Goal: Communication & Community: Participate in discussion

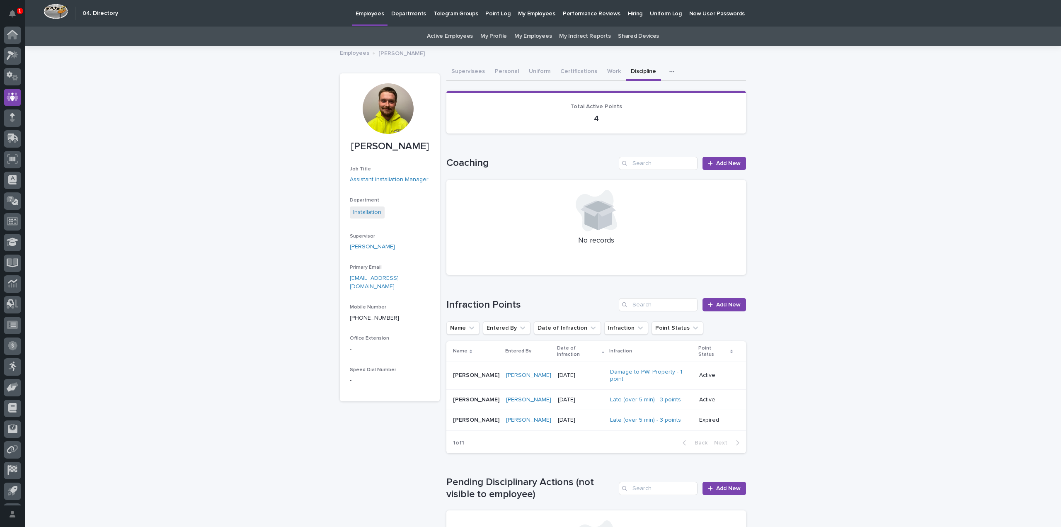
scroll to position [18, 0]
click at [628, 13] on p "Hiring" at bounding box center [635, 8] width 15 height 17
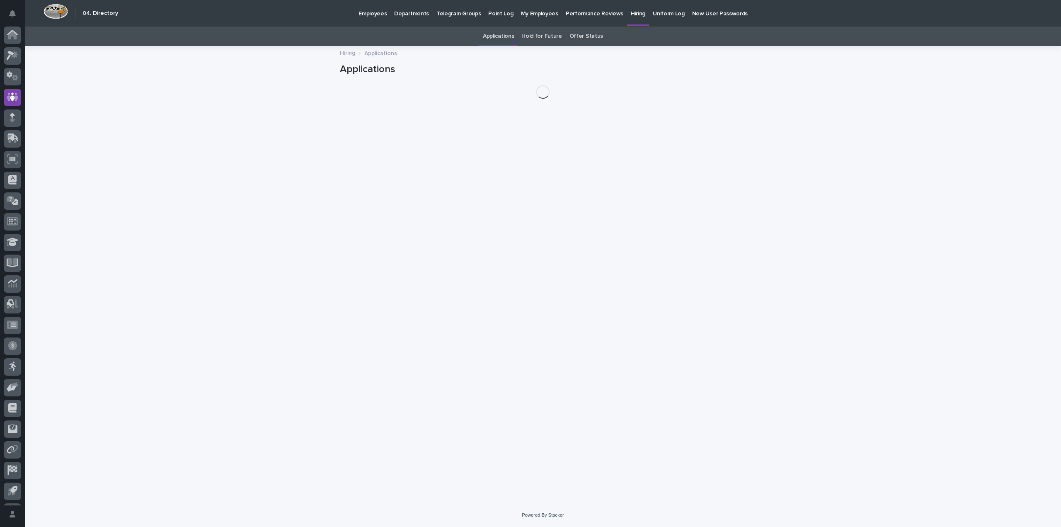
scroll to position [18, 0]
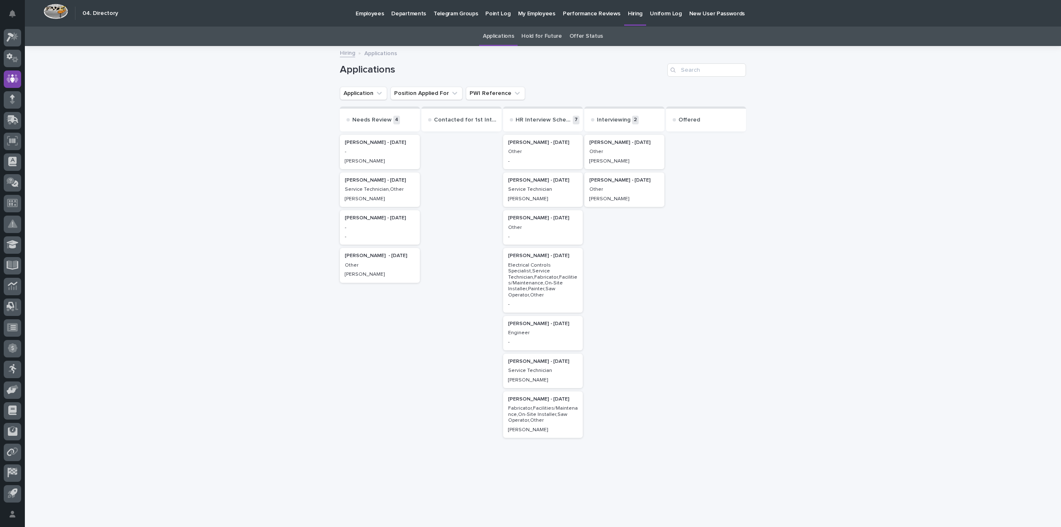
click at [537, 276] on p "Electrical Controls Specialist,Service Technician,Fabricator,Facilities/Mainten…" at bounding box center [543, 280] width 70 height 36
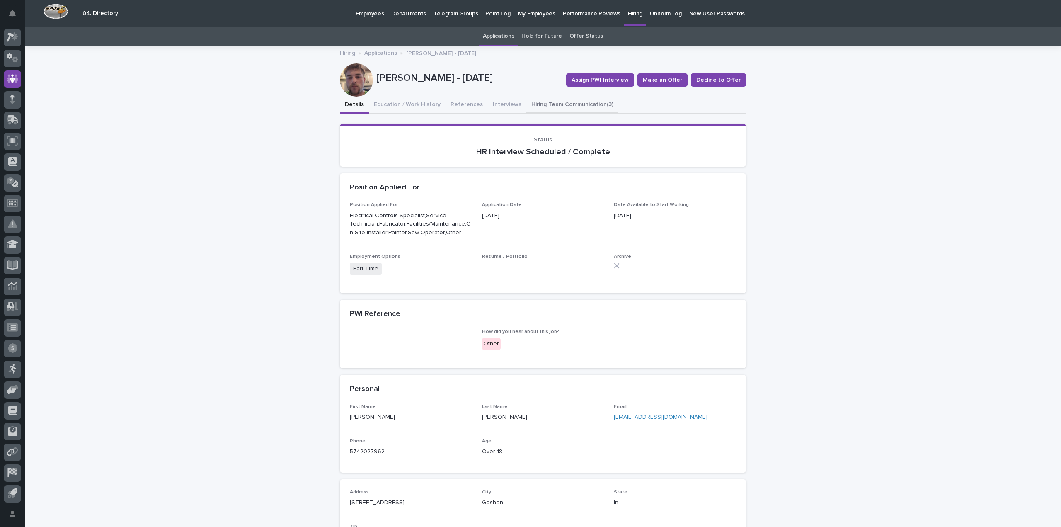
click at [581, 102] on button "Hiring Team Communication (3)" at bounding box center [573, 105] width 92 height 17
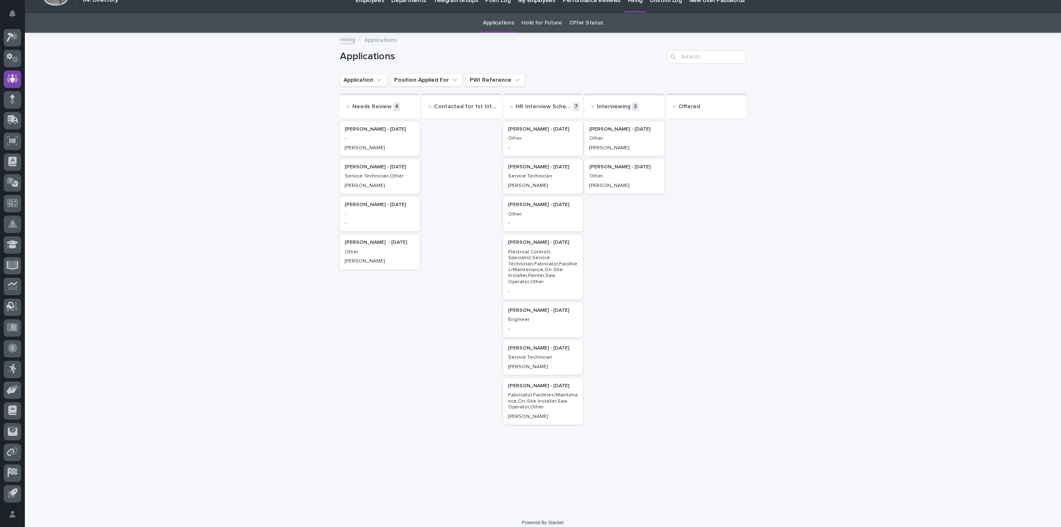
scroll to position [21, 0]
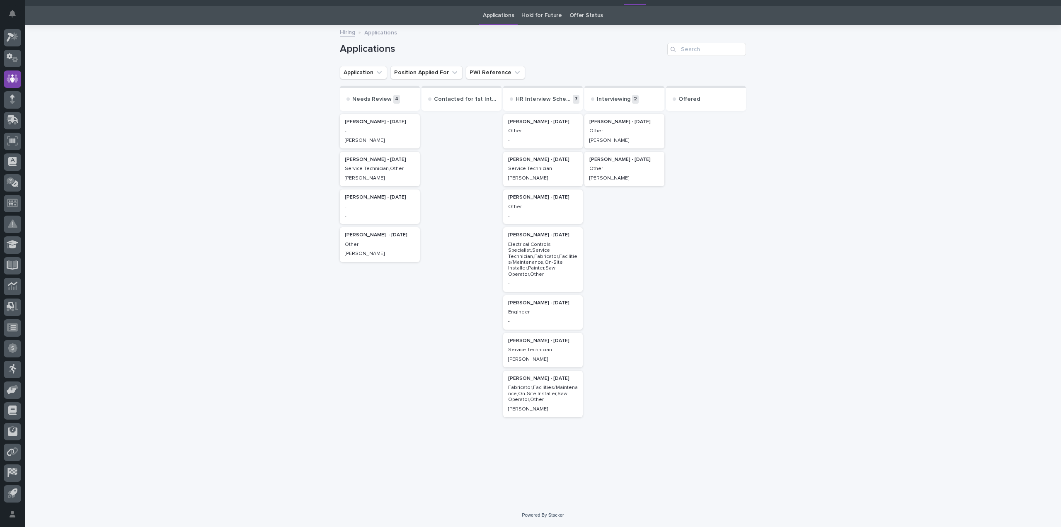
click at [612, 119] on p "[PERSON_NAME] - [DATE]" at bounding box center [625, 122] width 70 height 6
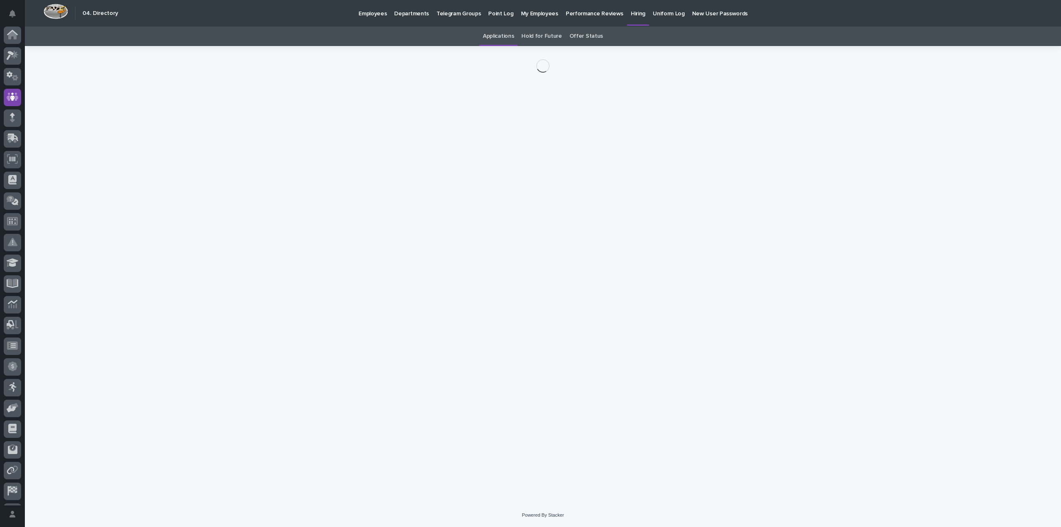
scroll to position [18, 0]
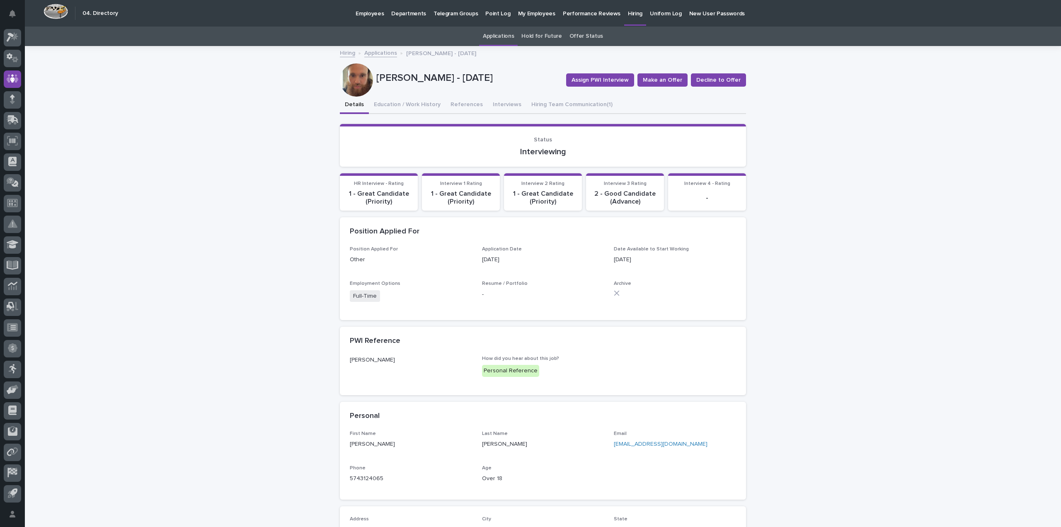
click at [350, 79] on div at bounding box center [356, 79] width 33 height 33
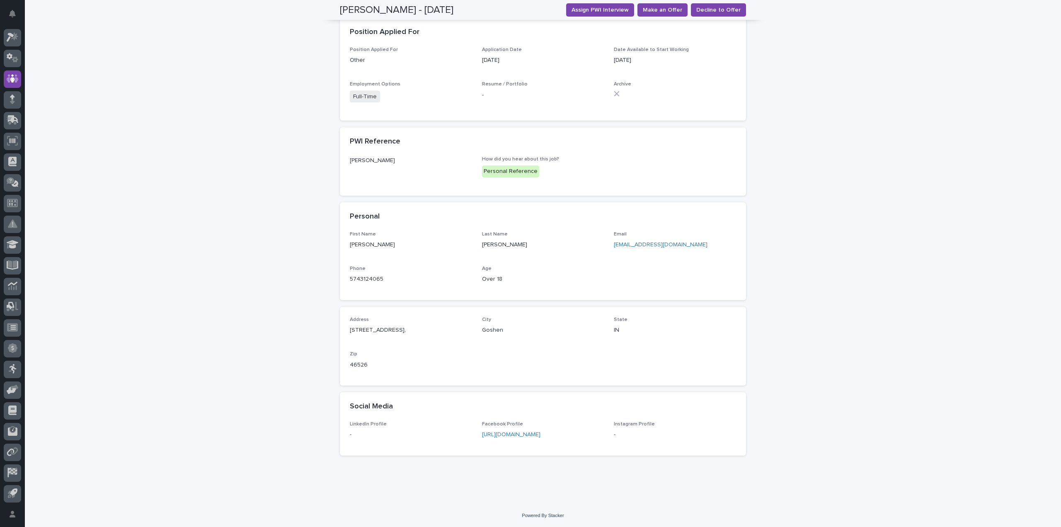
scroll to position [0, 0]
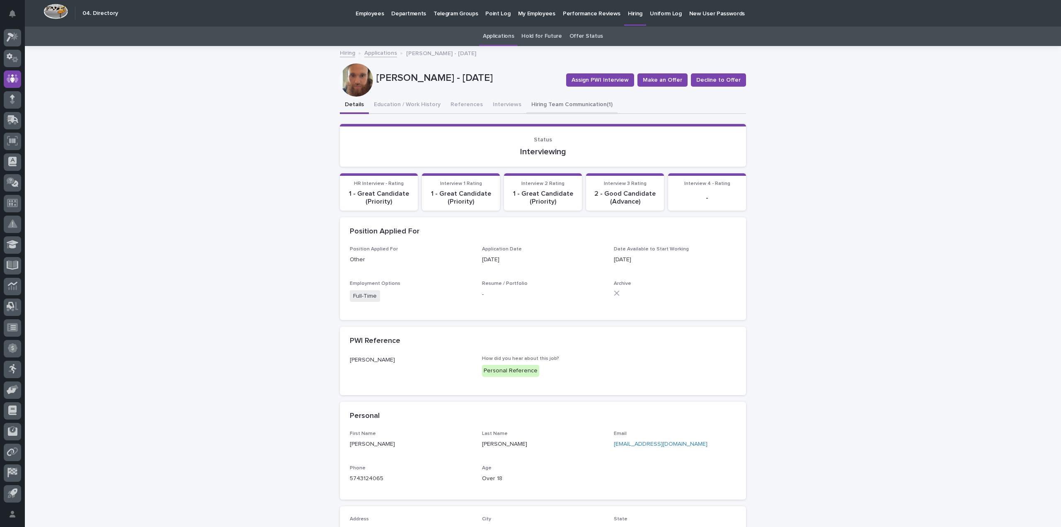
click at [570, 102] on button "Hiring Team Communication (1)" at bounding box center [572, 105] width 91 height 17
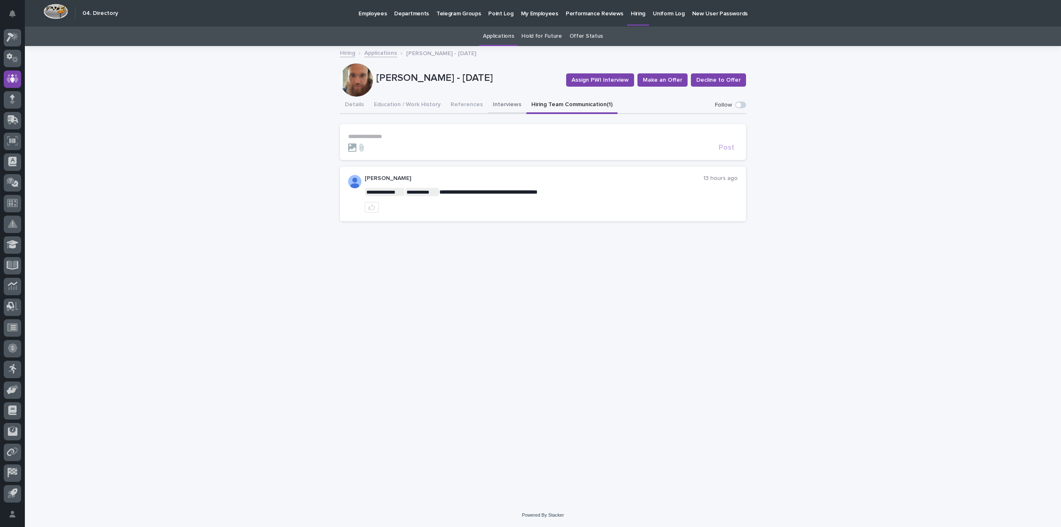
click at [501, 102] on button "Interviews" at bounding box center [507, 105] width 39 height 17
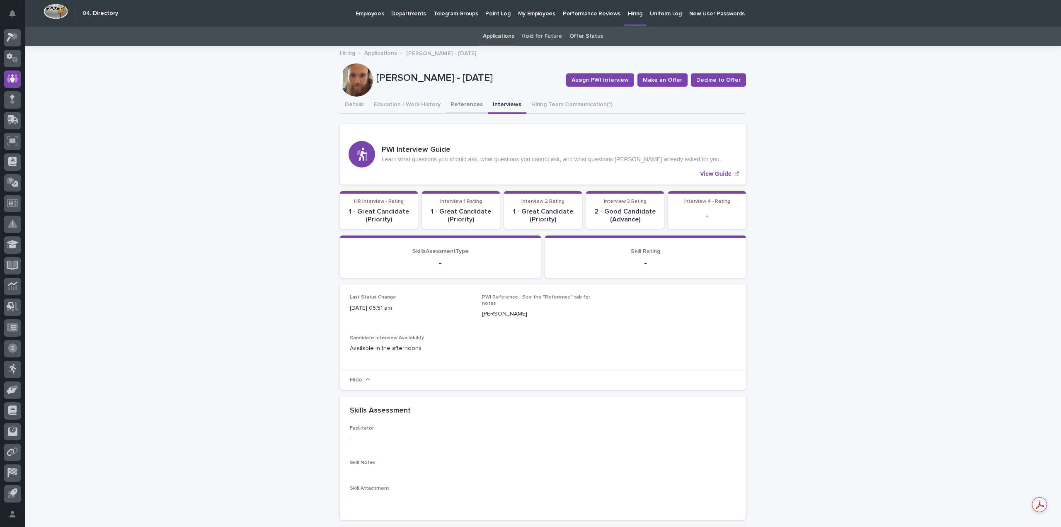
click at [457, 103] on button "References" at bounding box center [467, 105] width 42 height 17
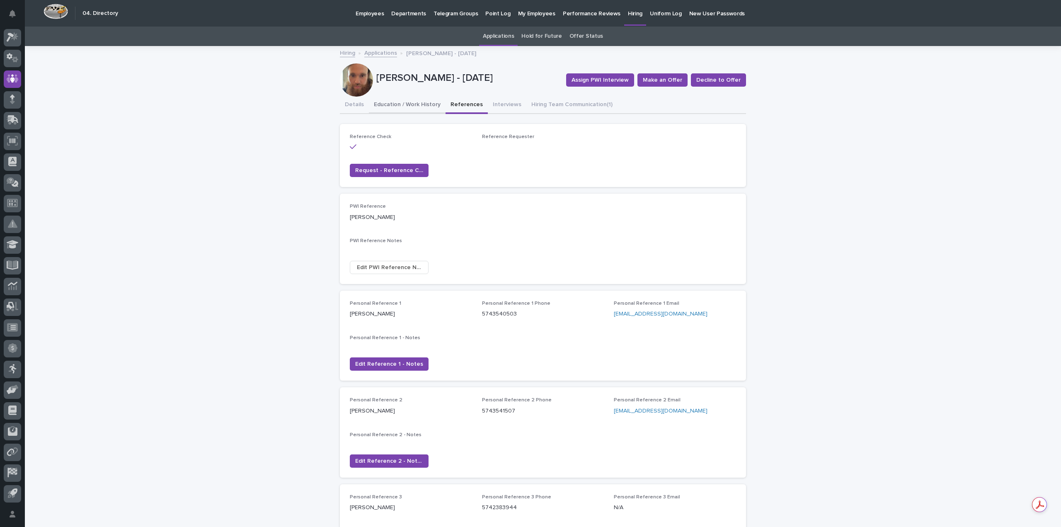
click at [411, 104] on button "Education / Work History" at bounding box center [407, 105] width 77 height 17
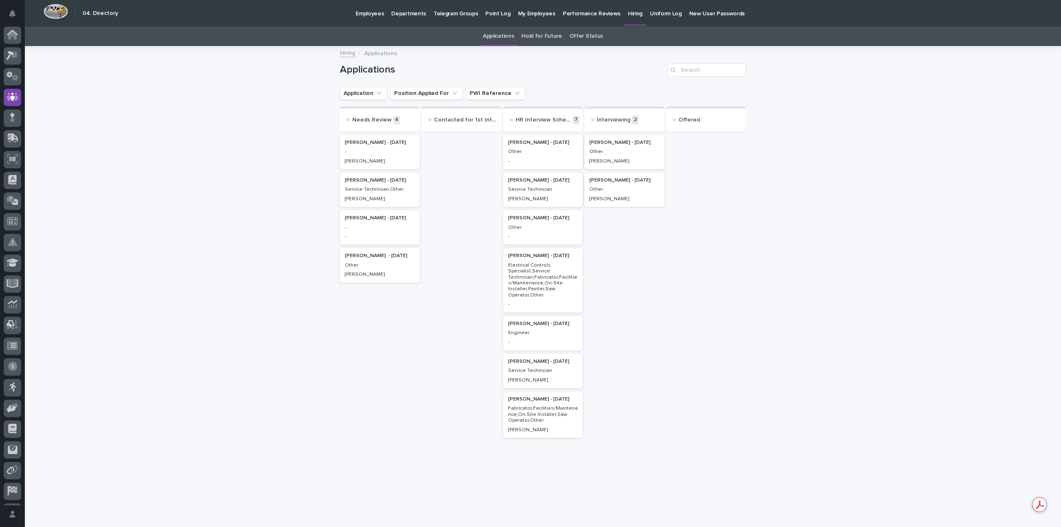
scroll to position [18, 0]
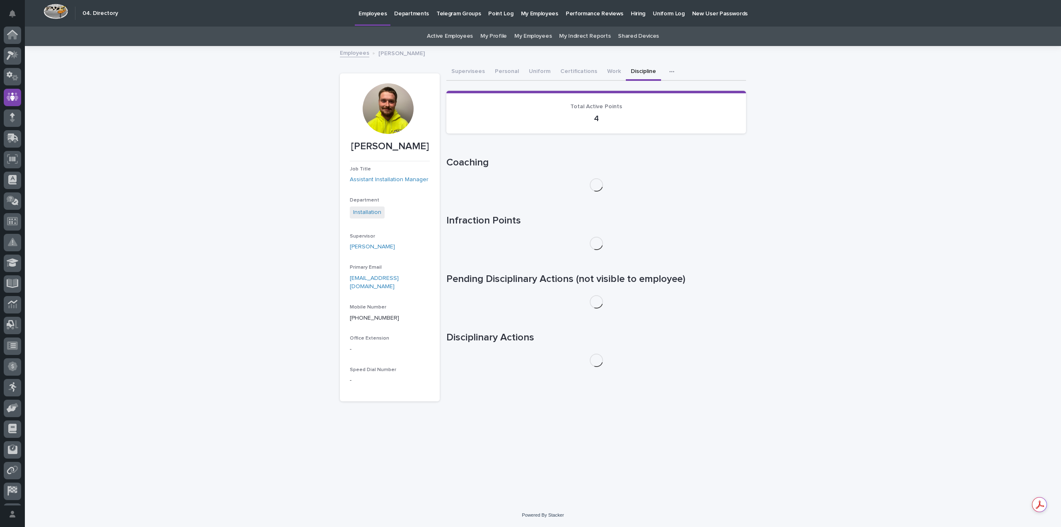
scroll to position [18, 0]
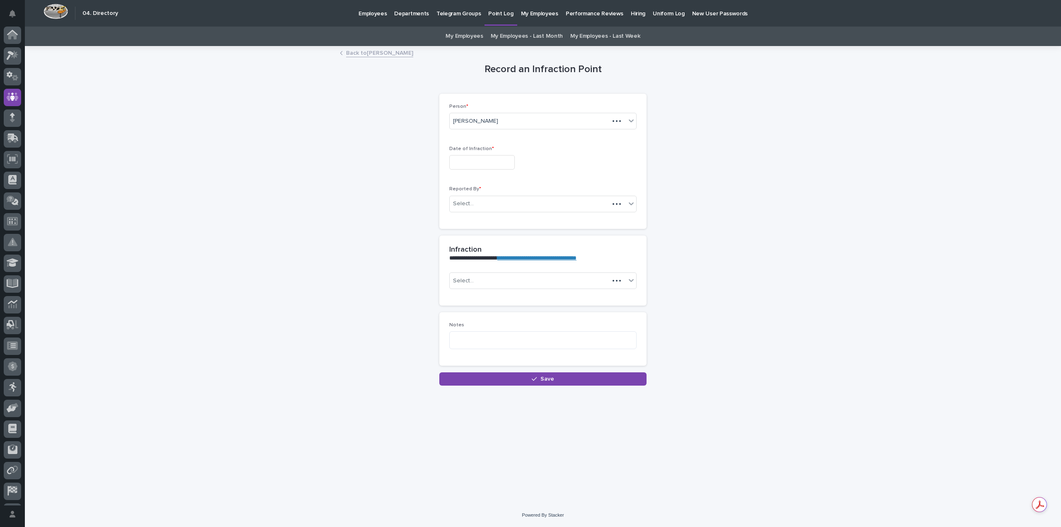
scroll to position [18, 0]
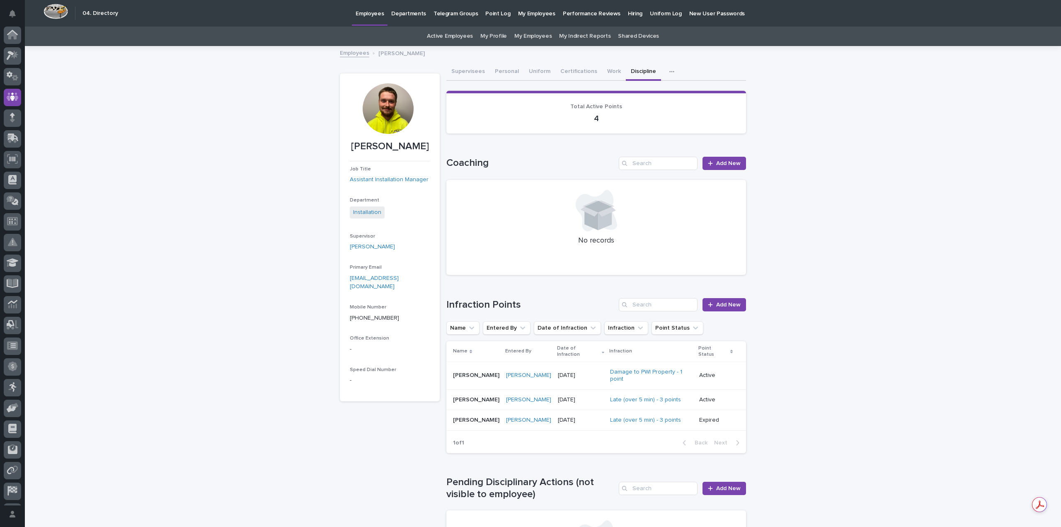
scroll to position [18, 0]
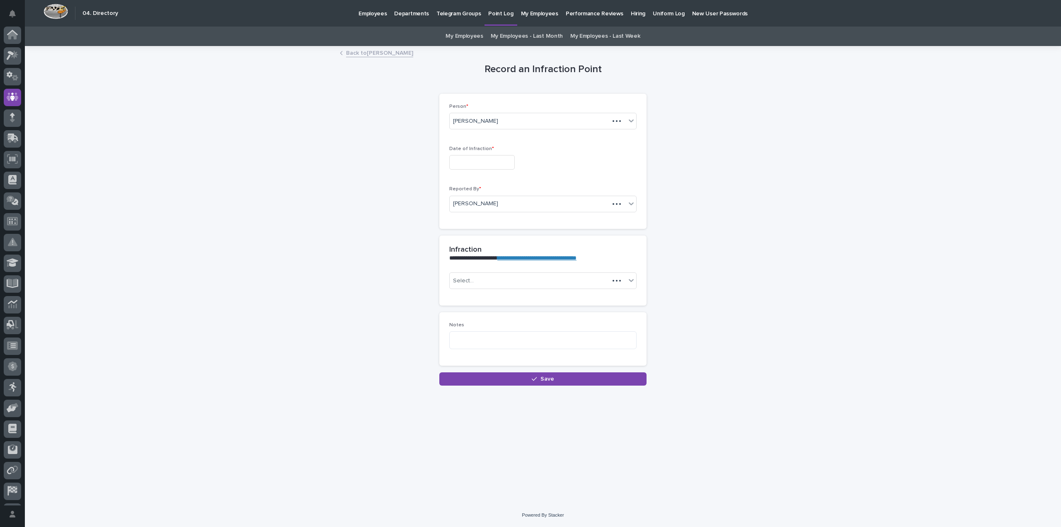
scroll to position [18, 0]
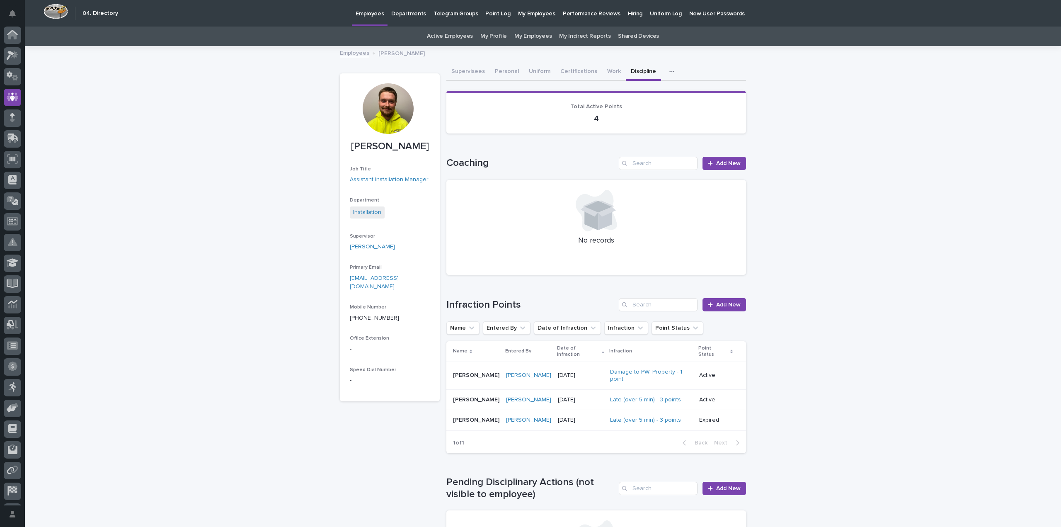
scroll to position [18, 0]
click at [529, 34] on link "My Employees" at bounding box center [533, 36] width 37 height 19
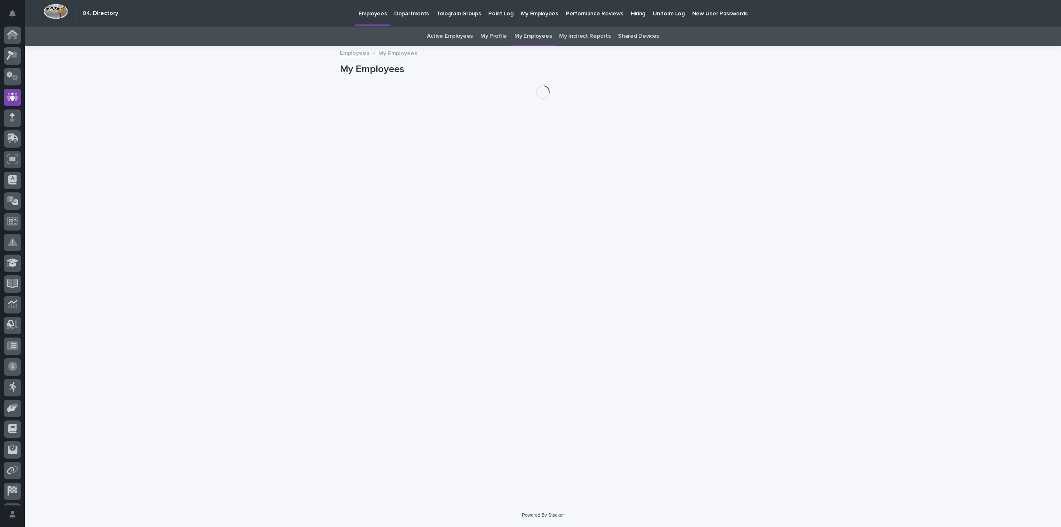
scroll to position [18, 0]
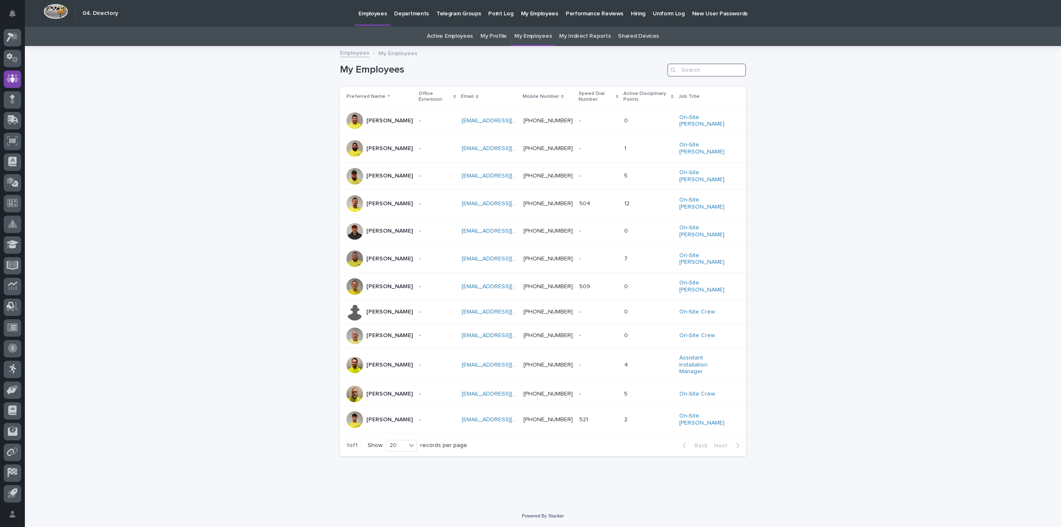
click at [693, 66] on input "Search" at bounding box center [707, 69] width 79 height 13
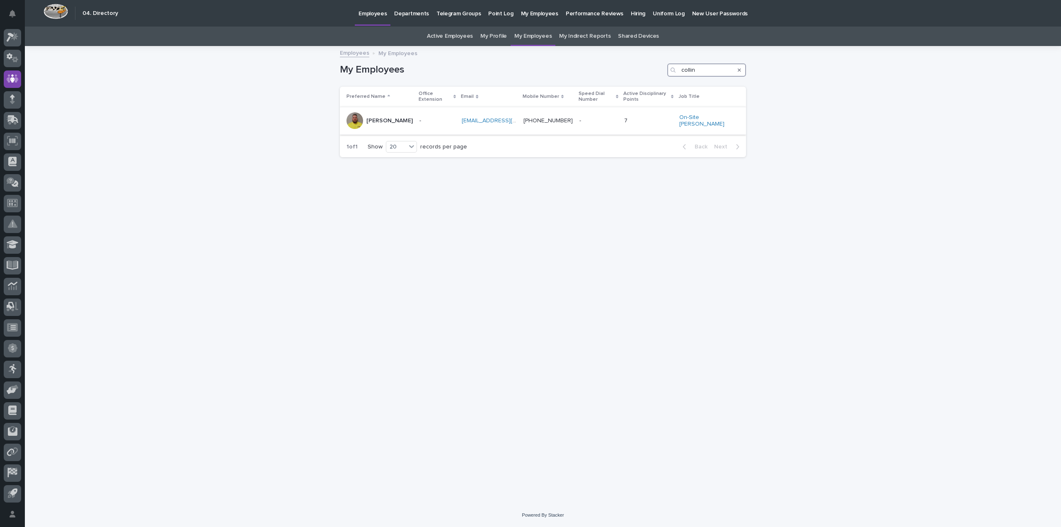
type input "collin"
click at [388, 116] on div "[PERSON_NAME]" at bounding box center [390, 120] width 46 height 9
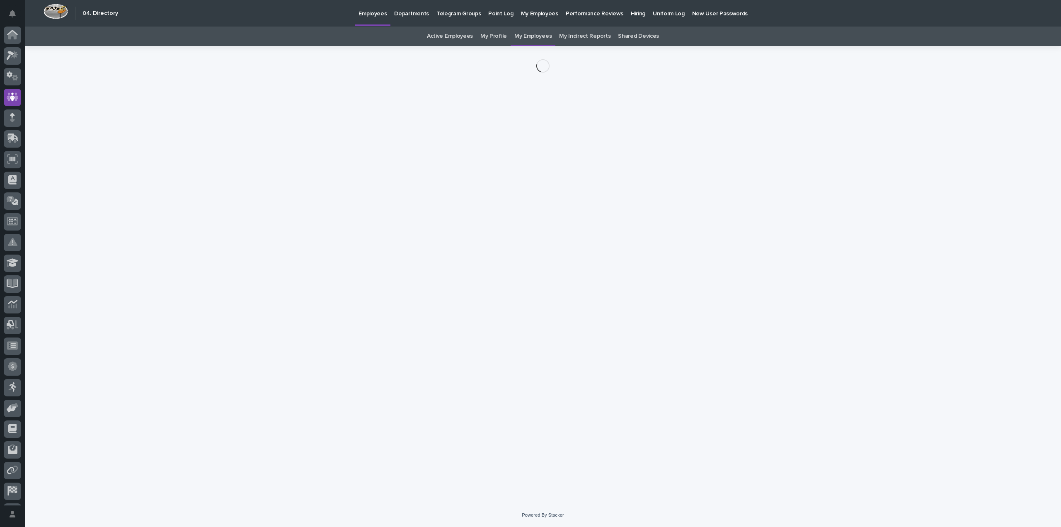
scroll to position [18, 0]
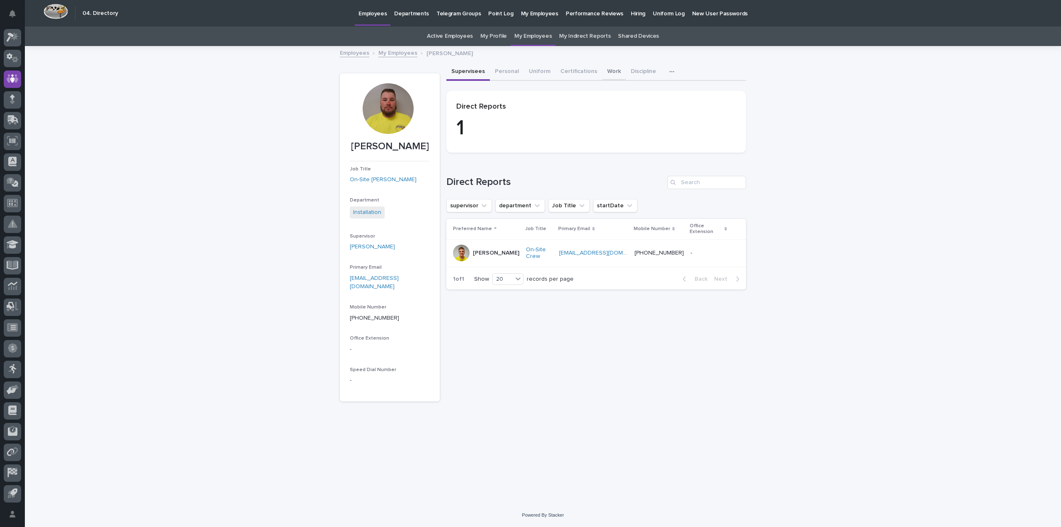
click at [612, 70] on button "Work" at bounding box center [614, 71] width 24 height 17
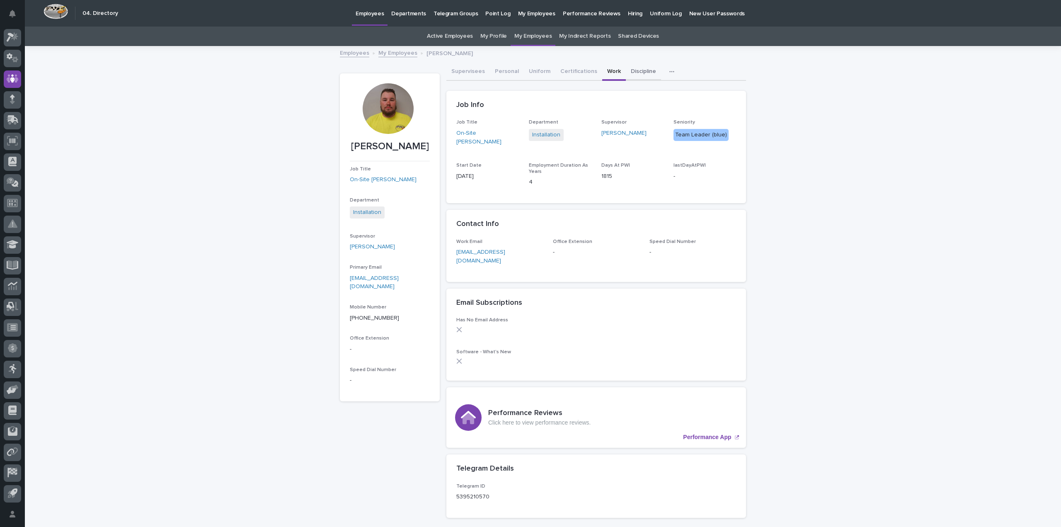
click at [638, 69] on button "Discipline" at bounding box center [643, 71] width 35 height 17
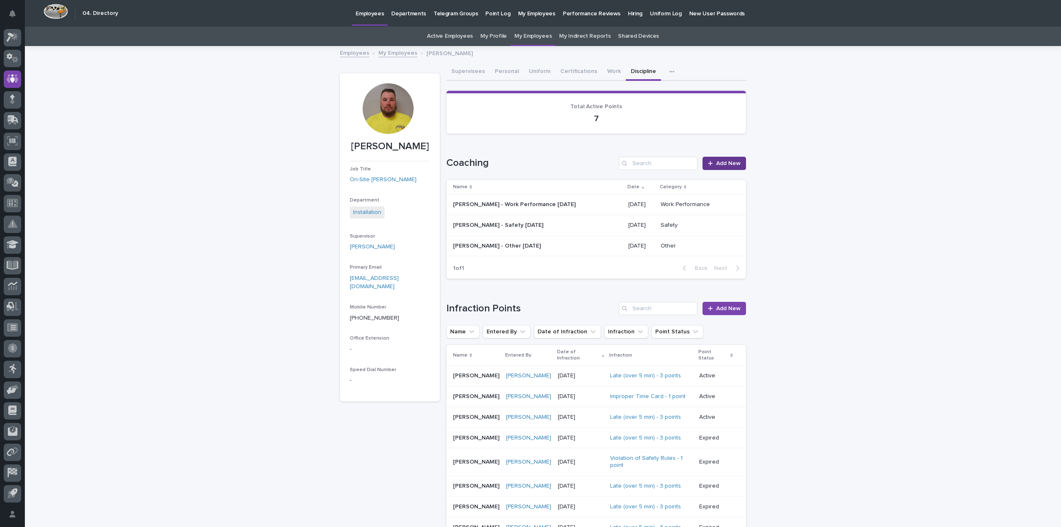
click at [734, 160] on span "Add New" at bounding box center [728, 163] width 24 height 6
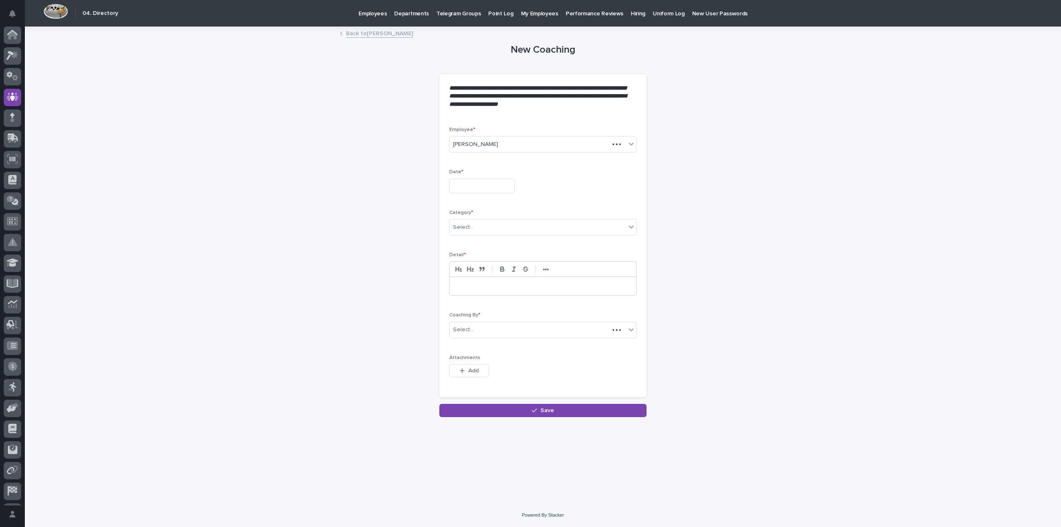
scroll to position [18, 0]
click at [460, 185] on input "text" at bounding box center [482, 186] width 66 height 15
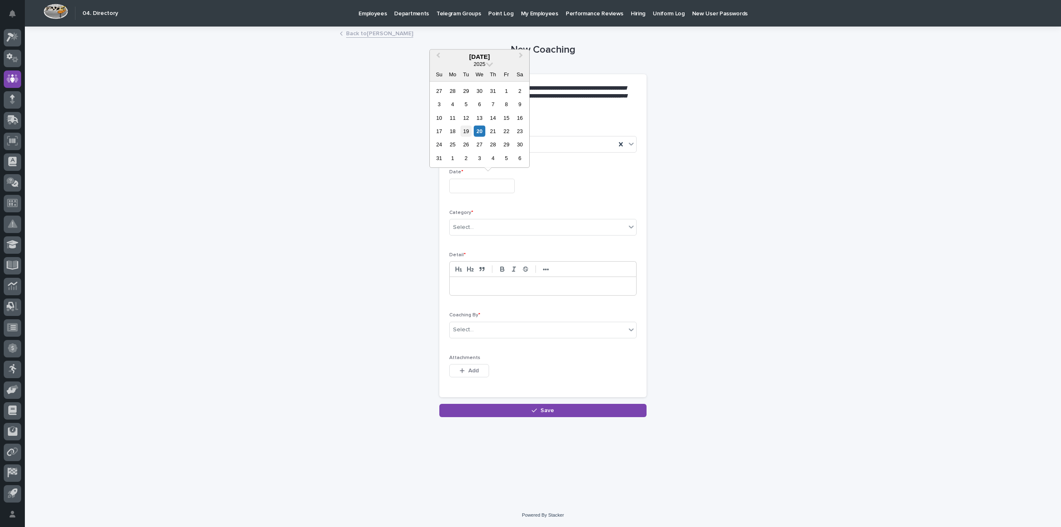
click at [470, 133] on div "19" at bounding box center [466, 131] width 11 height 11
type input "**********"
click at [485, 222] on div "Select..." at bounding box center [538, 228] width 176 height 14
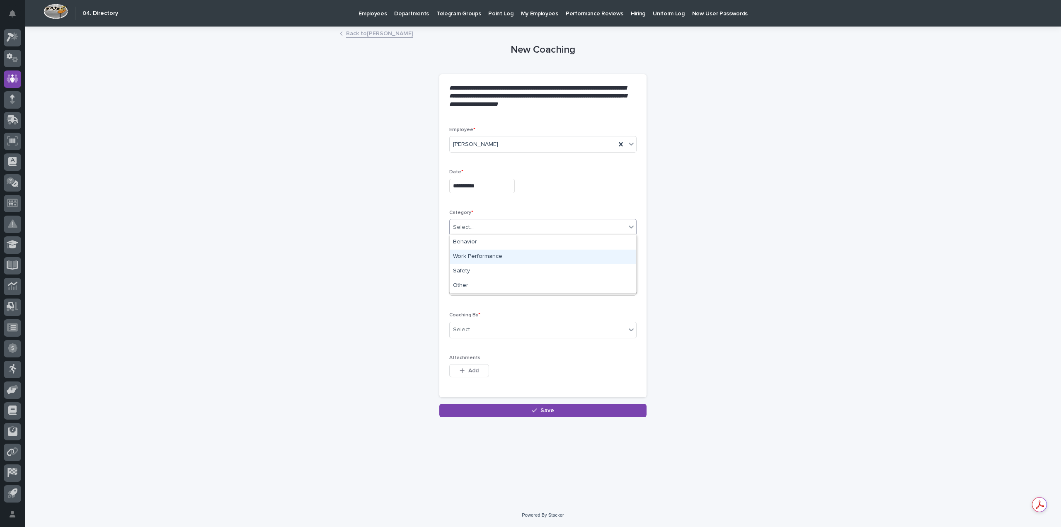
click at [471, 261] on div "Work Performance" at bounding box center [543, 257] width 187 height 15
click at [466, 293] on div at bounding box center [543, 286] width 187 height 18
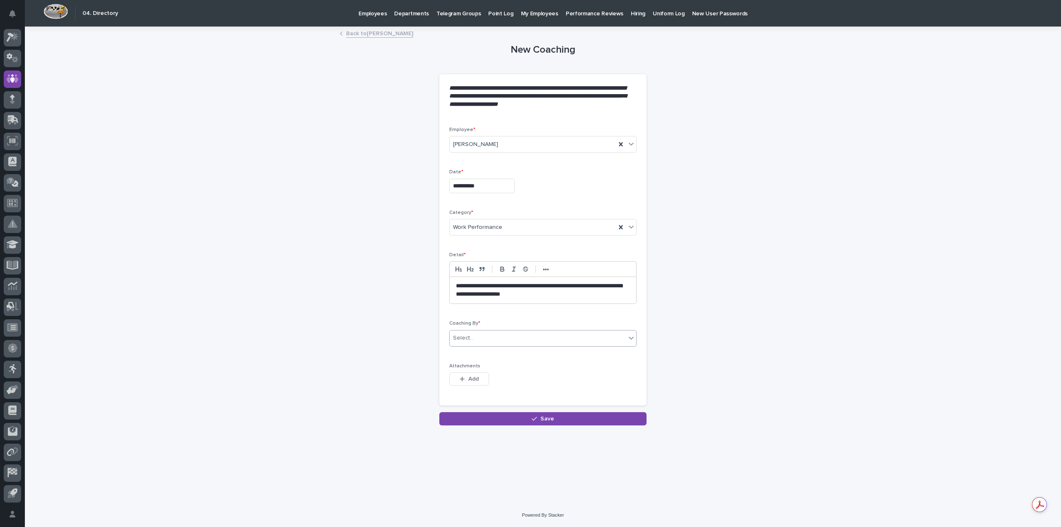
click at [500, 335] on div "Select..." at bounding box center [538, 338] width 176 height 14
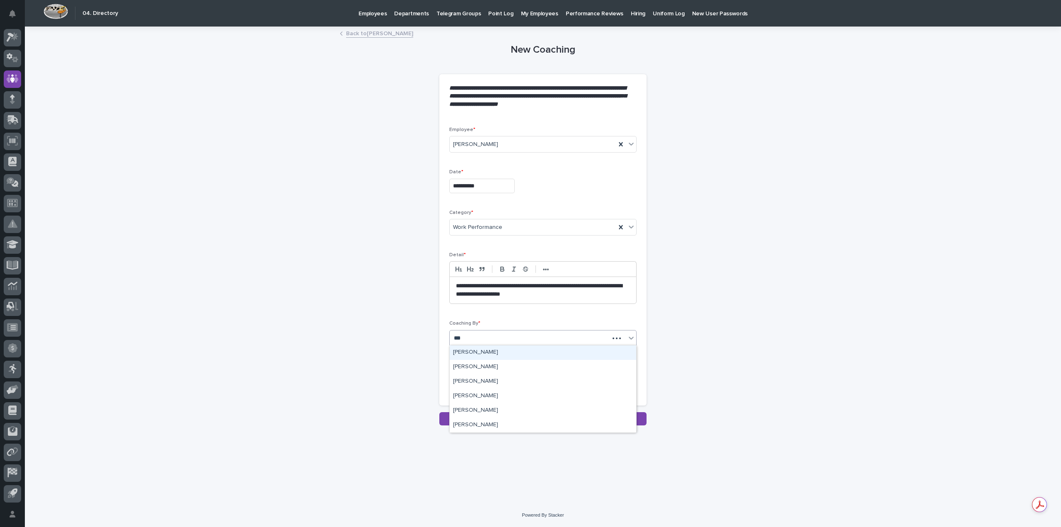
type input "****"
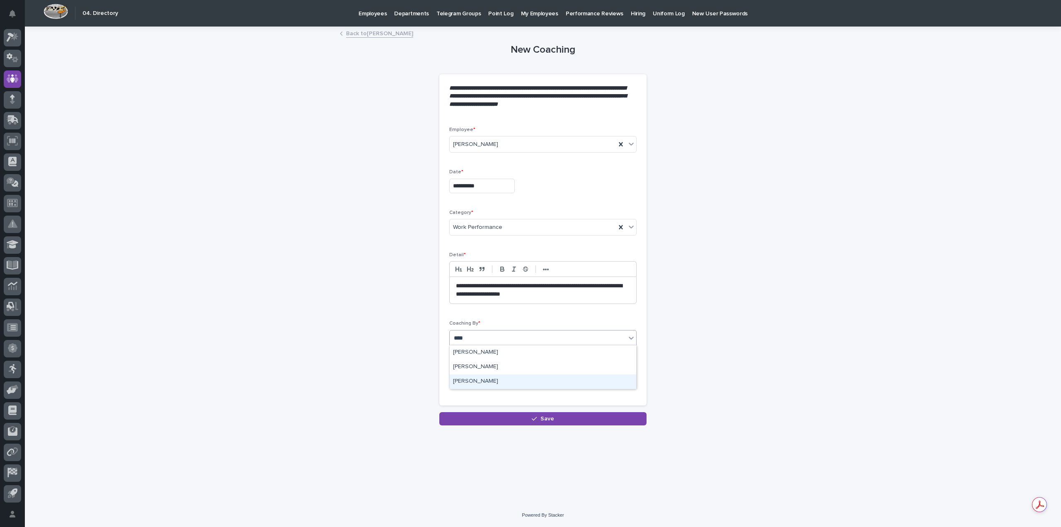
click at [489, 379] on div "[PERSON_NAME]" at bounding box center [543, 381] width 187 height 15
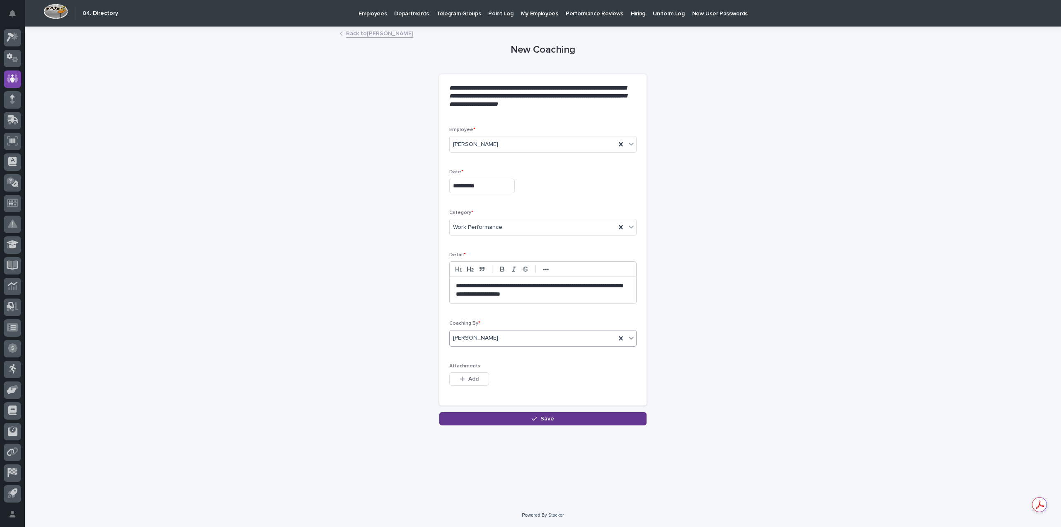
click at [523, 419] on button "Save" at bounding box center [543, 418] width 207 height 13
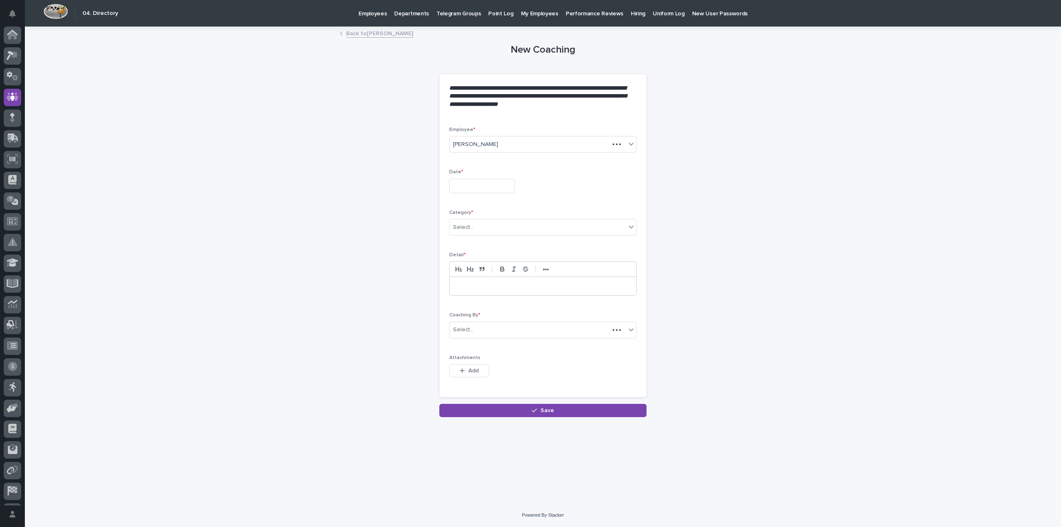
scroll to position [18, 0]
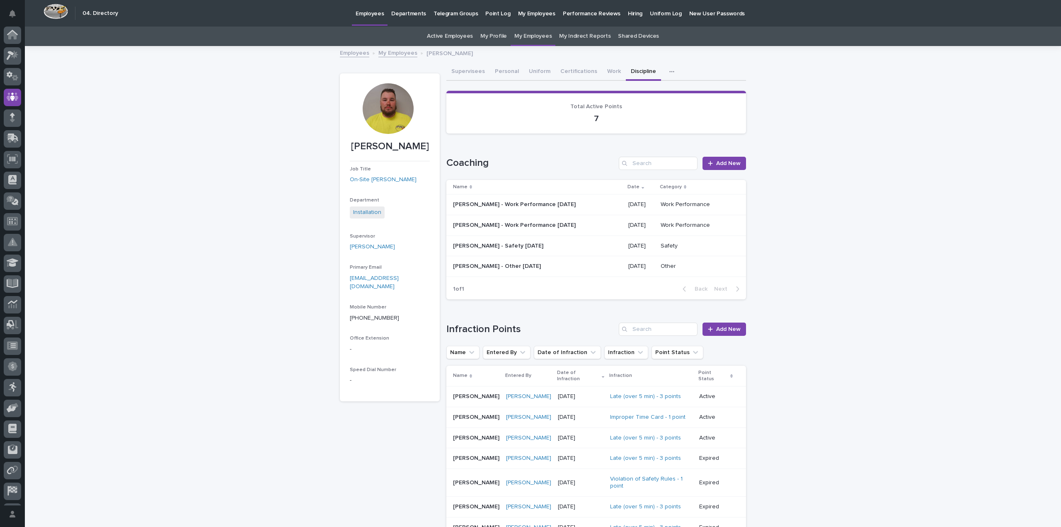
scroll to position [18, 0]
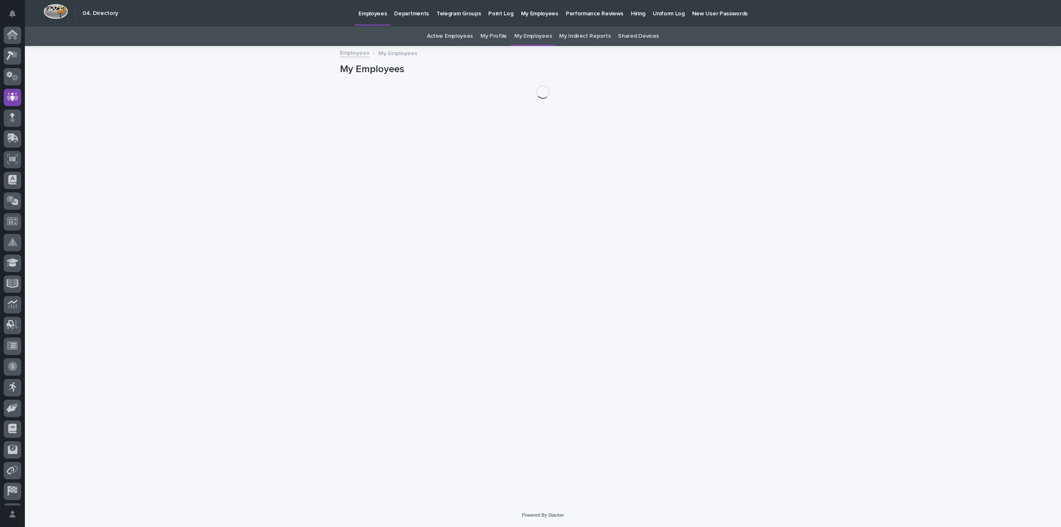
scroll to position [18, 0]
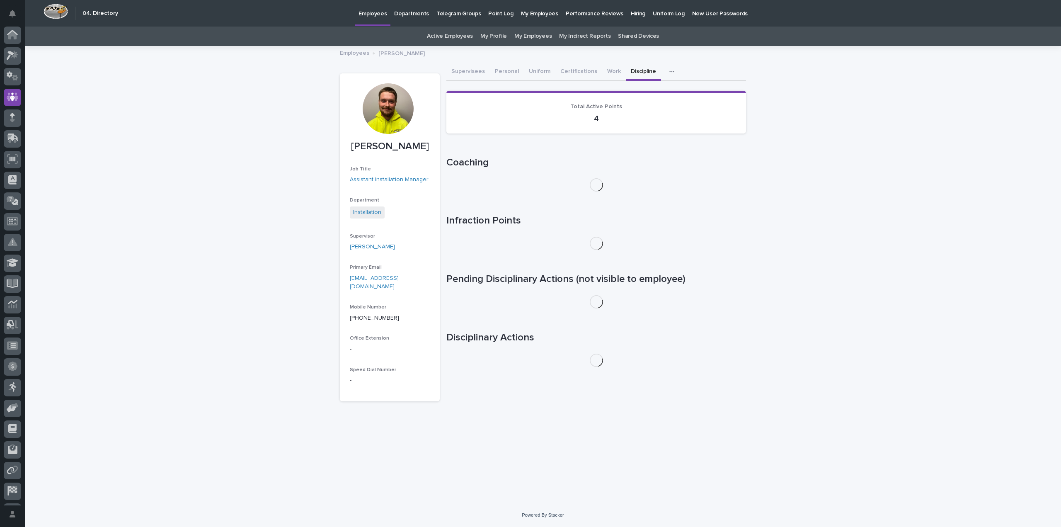
scroll to position [18, 0]
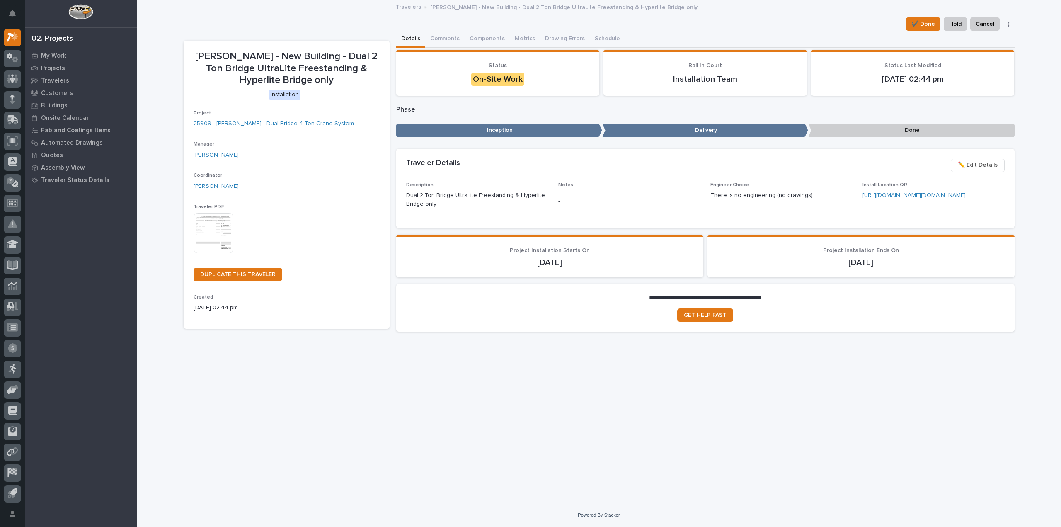
click at [266, 122] on link "25909 - [PERSON_NAME] - Dual Bridge 4 Ton Crane System" at bounding box center [274, 123] width 160 height 9
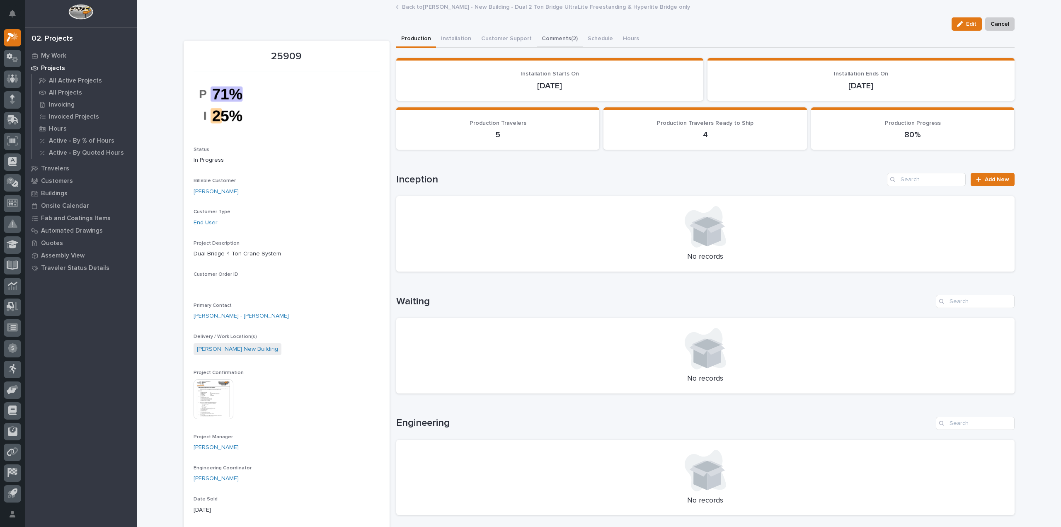
click at [553, 39] on button "Comments (2)" at bounding box center [560, 39] width 46 height 17
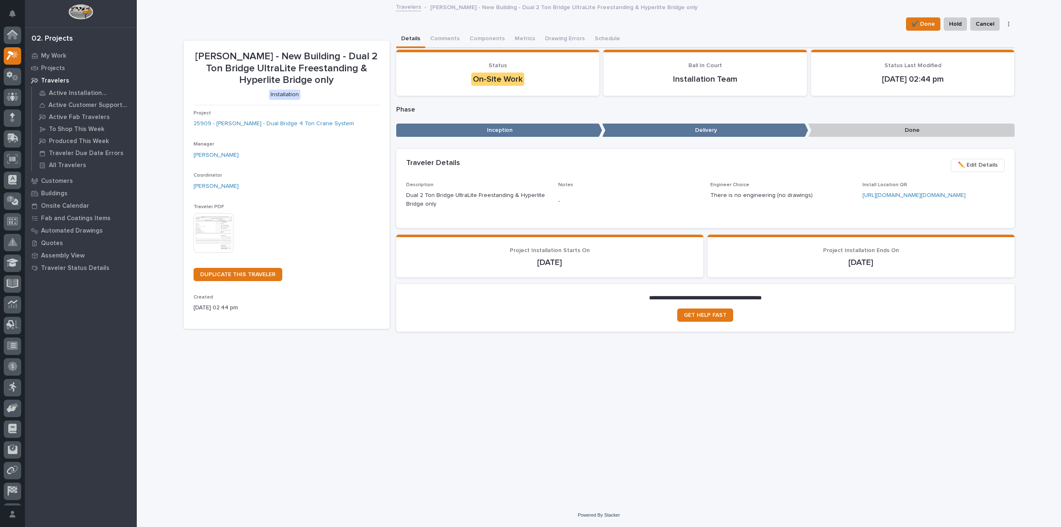
scroll to position [18, 0]
click at [568, 39] on button "Drawing Errors" at bounding box center [565, 39] width 50 height 17
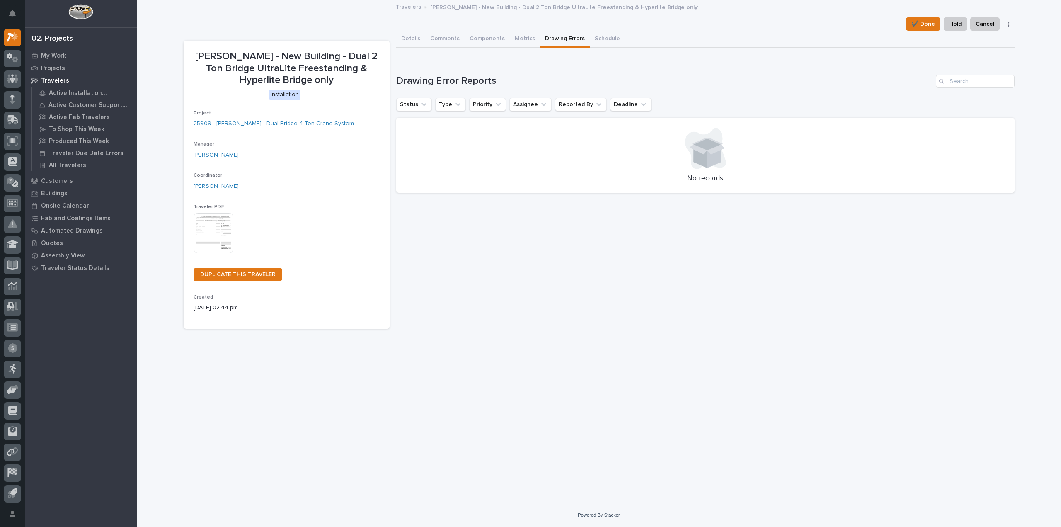
drag, startPoint x: 473, startPoint y: 136, endPoint x: 478, endPoint y: 135, distance: 5.1
click at [474, 135] on div at bounding box center [705, 148] width 599 height 41
click at [799, 157] on div at bounding box center [705, 148] width 599 height 41
click at [552, 184] on div "No records" at bounding box center [705, 155] width 619 height 75
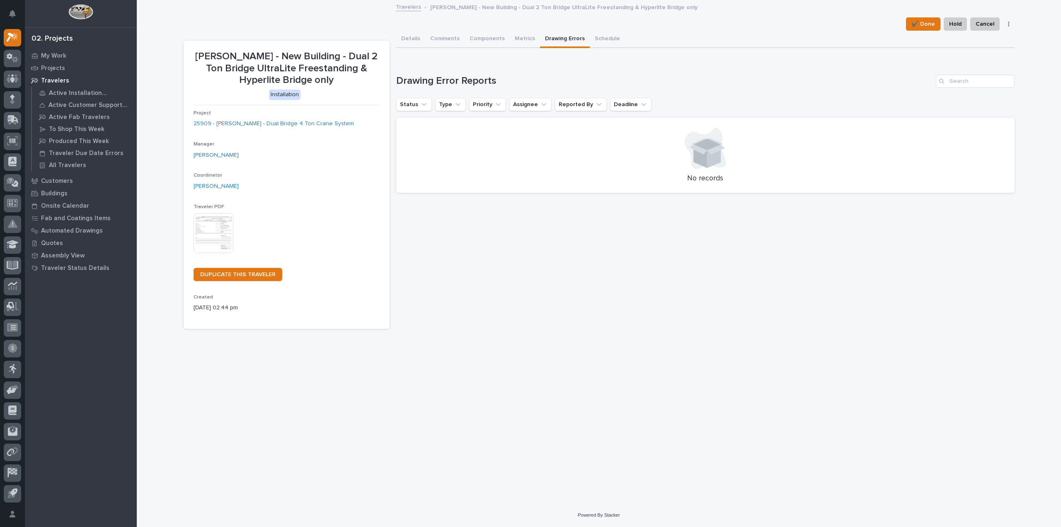
click at [570, 175] on p "No records" at bounding box center [705, 178] width 599 height 9
drag, startPoint x: 711, startPoint y: 162, endPoint x: 794, endPoint y: 173, distance: 84.5
click at [737, 167] on div at bounding box center [705, 148] width 599 height 41
click at [856, 170] on div "No records" at bounding box center [705, 155] width 619 height 75
click at [877, 163] on div at bounding box center [705, 148] width 599 height 41
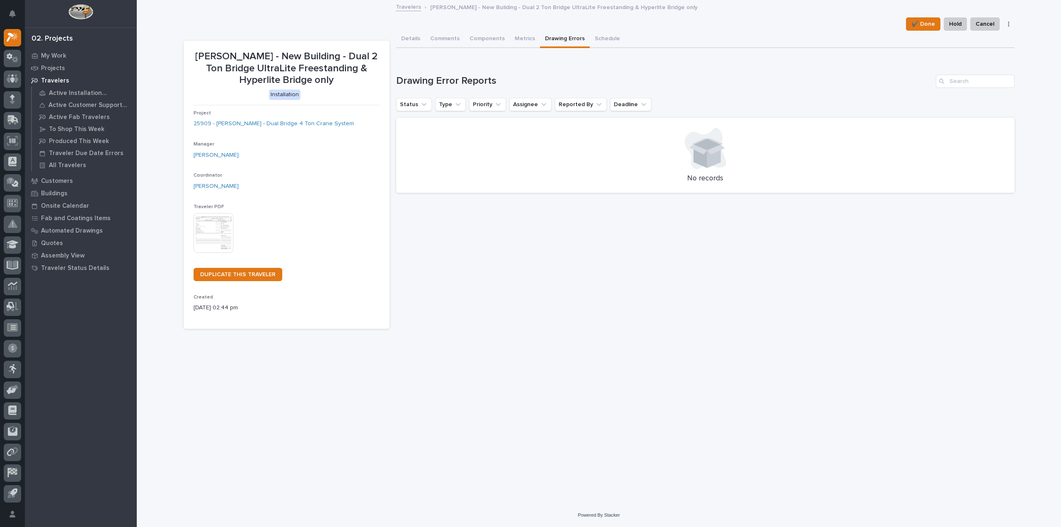
drag, startPoint x: 465, startPoint y: 182, endPoint x: 415, endPoint y: 182, distance: 50.6
click at [465, 182] on p "No records" at bounding box center [705, 178] width 599 height 9
click at [351, 195] on div "Coordinator Spenser Yoder" at bounding box center [287, 184] width 186 height 24
click at [415, 105] on button "Status" at bounding box center [414, 104] width 36 height 13
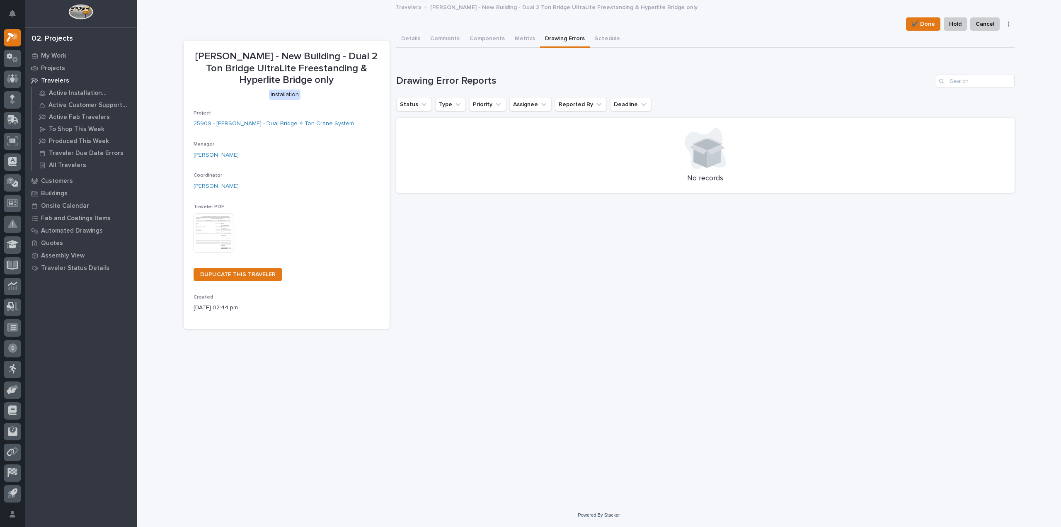
click at [456, 142] on div at bounding box center [705, 148] width 599 height 41
click at [521, 39] on button "Metrics" at bounding box center [525, 39] width 30 height 17
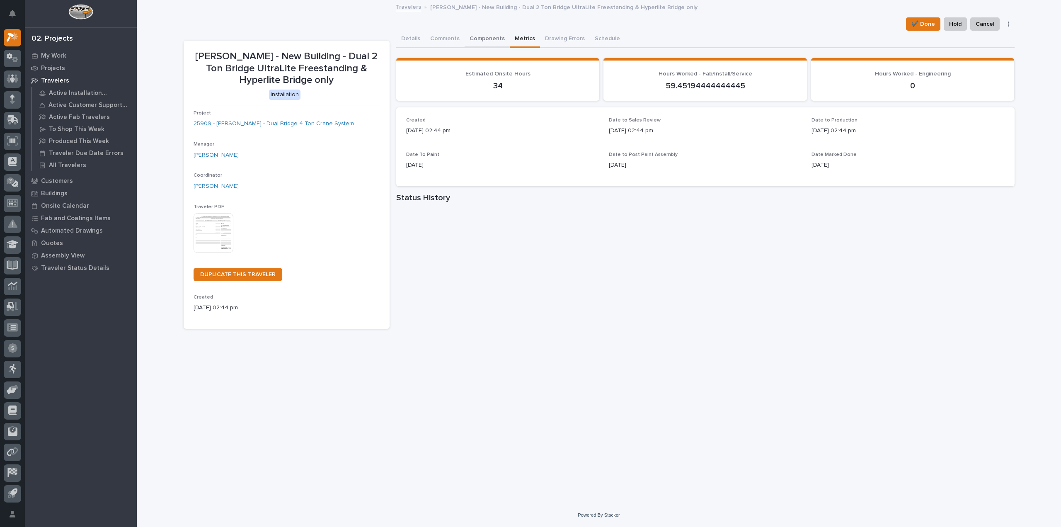
click at [484, 38] on button "Components" at bounding box center [487, 39] width 45 height 17
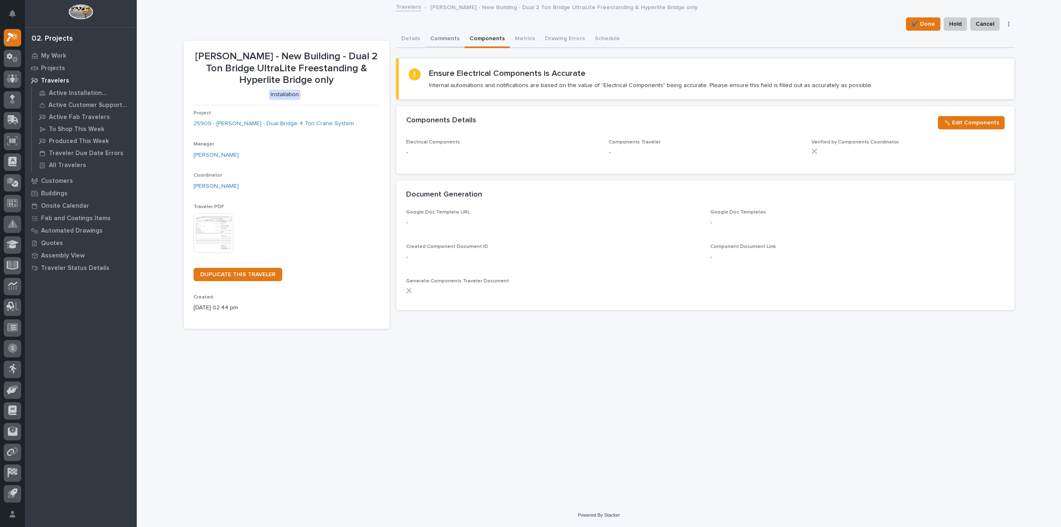
click at [448, 39] on button "Comments" at bounding box center [444, 39] width 39 height 17
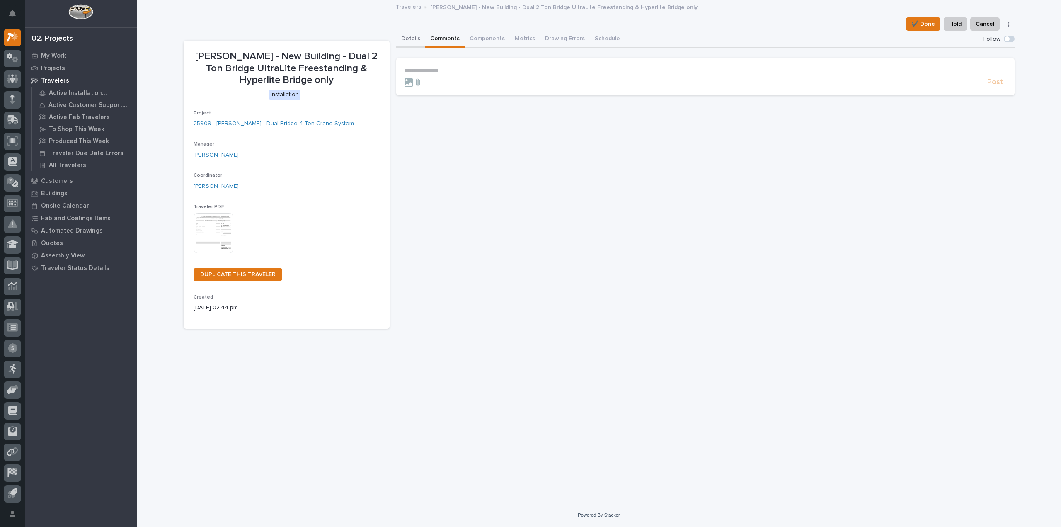
click at [409, 37] on button "Details" at bounding box center [410, 39] width 29 height 17
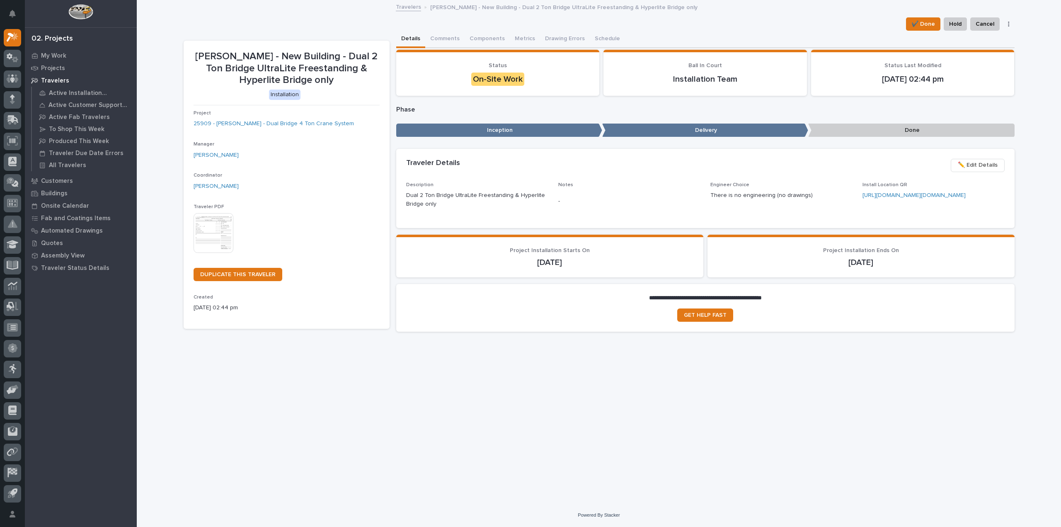
click at [490, 79] on div "On-Site Work" at bounding box center [497, 79] width 53 height 13
click at [533, 130] on p "Inception" at bounding box center [499, 131] width 206 height 14
drag, startPoint x: 657, startPoint y: 131, endPoint x: 747, endPoint y: 143, distance: 90.8
click at [663, 131] on p "Delivery" at bounding box center [705, 131] width 206 height 14
click at [907, 144] on div "Loading... Saving… Loading... Saving… Loading... Saving… Loading... Saving… Loa…" at bounding box center [705, 240] width 619 height 198
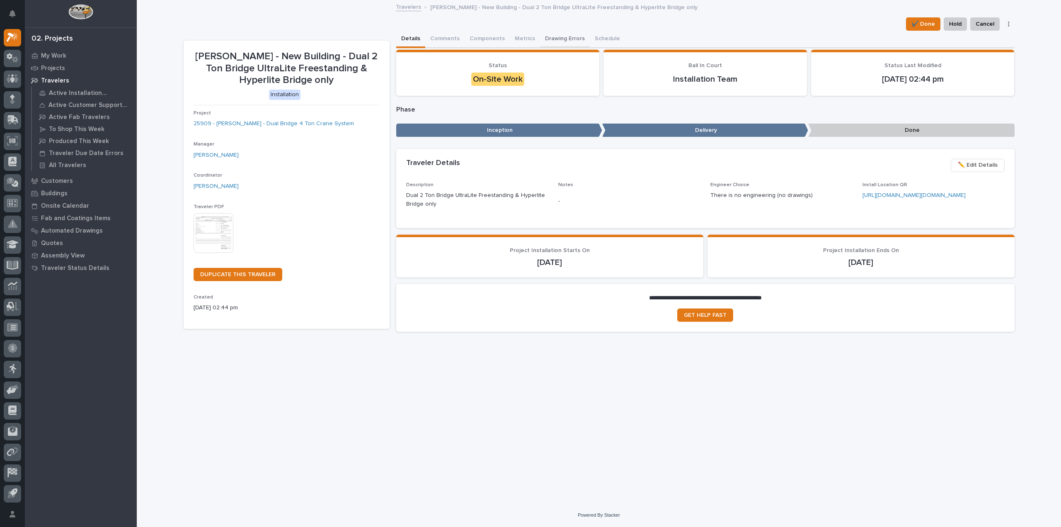
click at [564, 37] on button "Drawing Errors" at bounding box center [565, 39] width 50 height 17
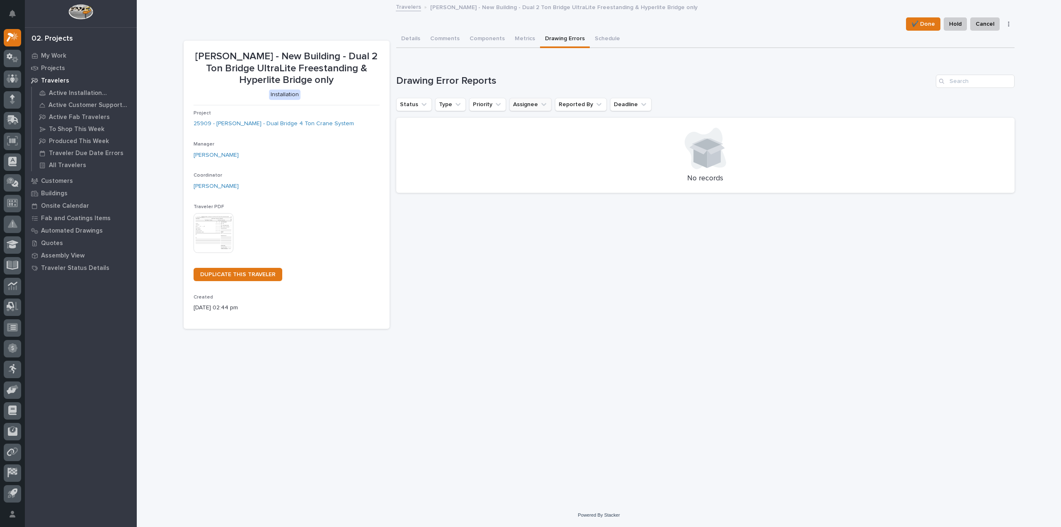
click at [533, 107] on button "Assignee" at bounding box center [531, 104] width 42 height 13
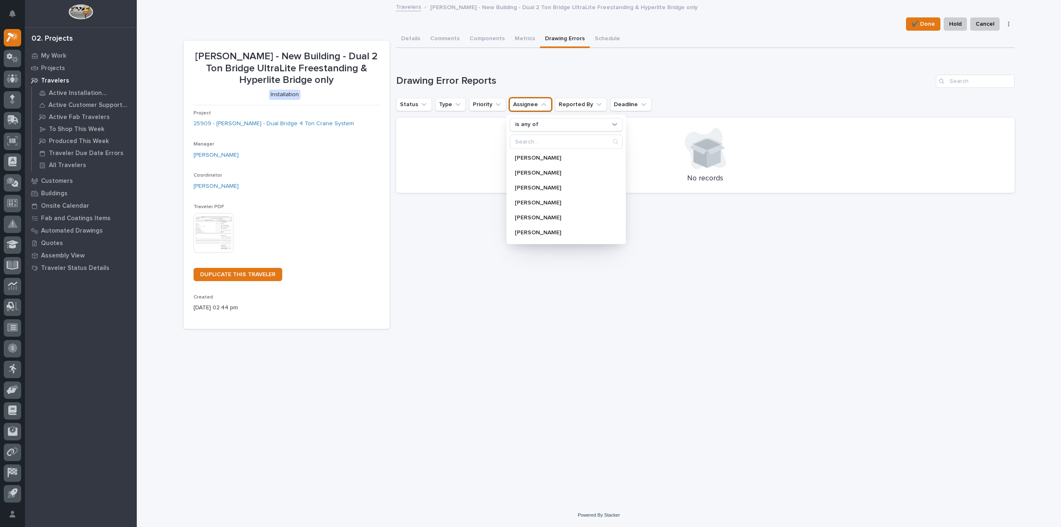
click at [533, 107] on button "Assignee" at bounding box center [531, 104] width 42 height 13
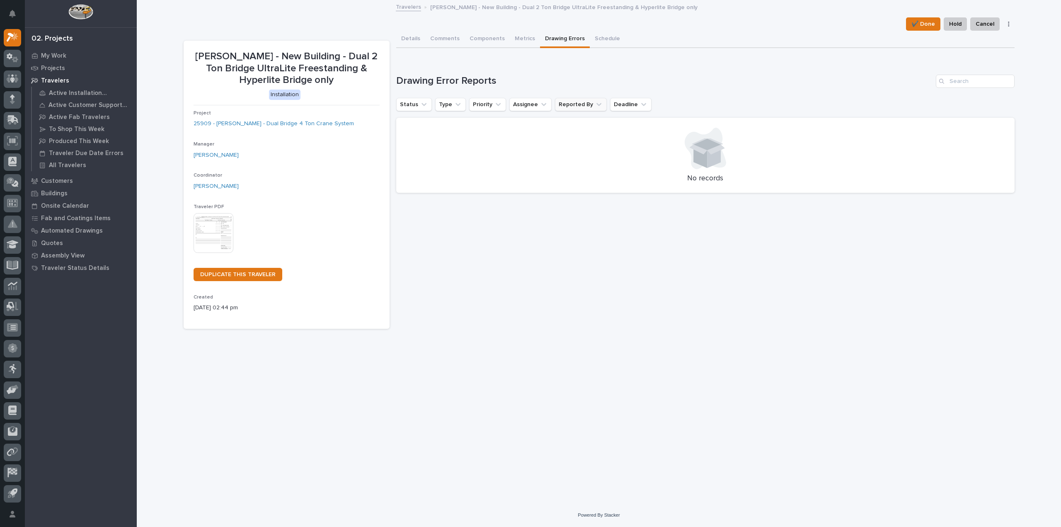
click at [585, 102] on button "Reported By" at bounding box center [581, 104] width 52 height 13
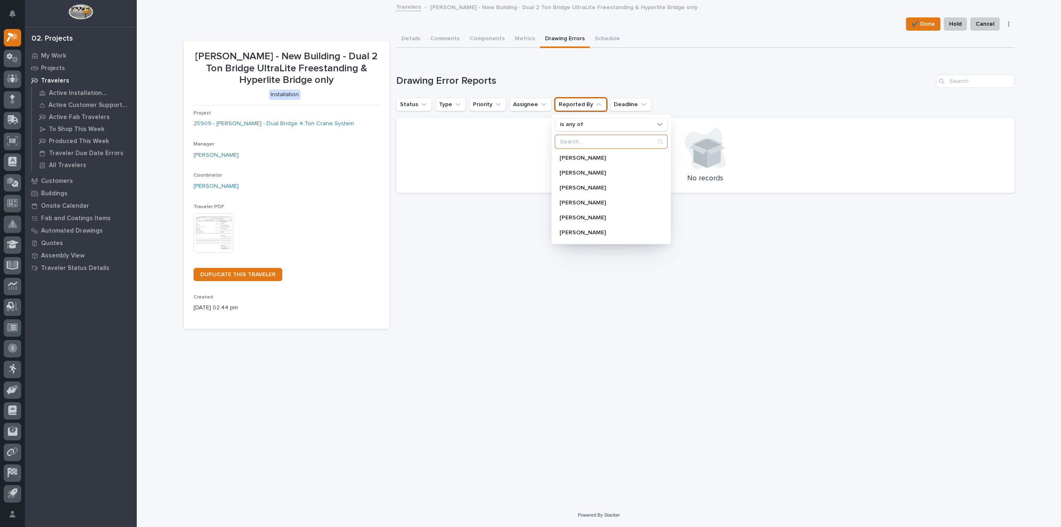
click at [580, 141] on input "Search" at bounding box center [611, 141] width 112 height 13
type input "[PERSON_NAME]"
click at [582, 185] on p "[PERSON_NAME]" at bounding box center [604, 188] width 88 height 6
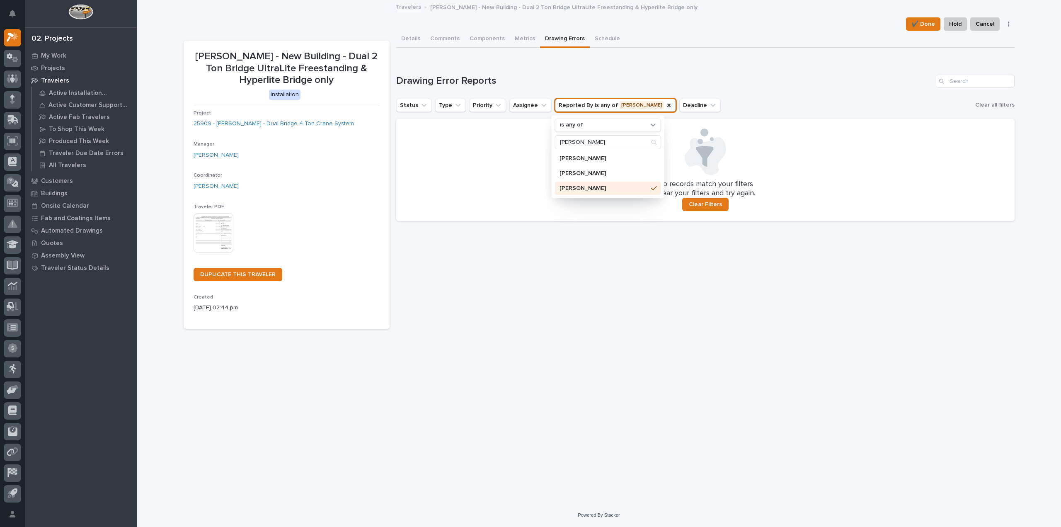
click at [495, 121] on div "No records match your filters Clear your filters and try again. Clear Filters" at bounding box center [705, 170] width 619 height 102
click at [436, 122] on div "No records match your filters Clear your filters and try again. Clear Filters" at bounding box center [705, 170] width 619 height 102
click at [407, 107] on button "Status" at bounding box center [414, 105] width 36 height 13
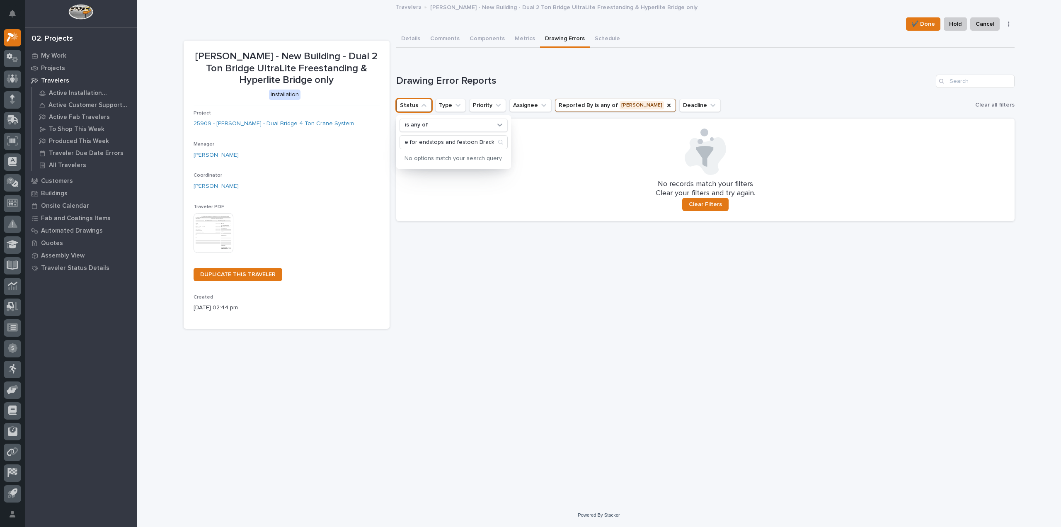
scroll to position [0, 34]
type input "No hardware for endstops and festoon Brackets"
click at [499, 141] on icon "Search" at bounding box center [501, 142] width 7 height 7
click at [444, 141] on input "No hardware for endstops and festoon Brackets" at bounding box center [453, 142] width 107 height 13
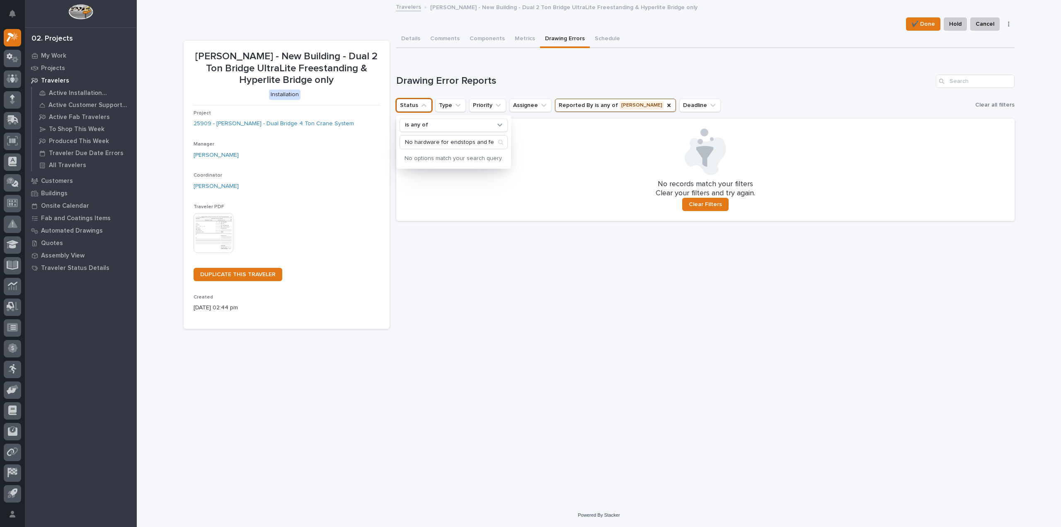
drag, startPoint x: 581, startPoint y: 214, endPoint x: 619, endPoint y: 109, distance: 111.2
click at [581, 213] on div "No records match your filters Clear your filters and try again. Clear Filters" at bounding box center [705, 170] width 619 height 102
click at [414, 107] on button "Status" at bounding box center [414, 105] width 36 height 13
click at [447, 106] on button "Type" at bounding box center [450, 105] width 31 height 13
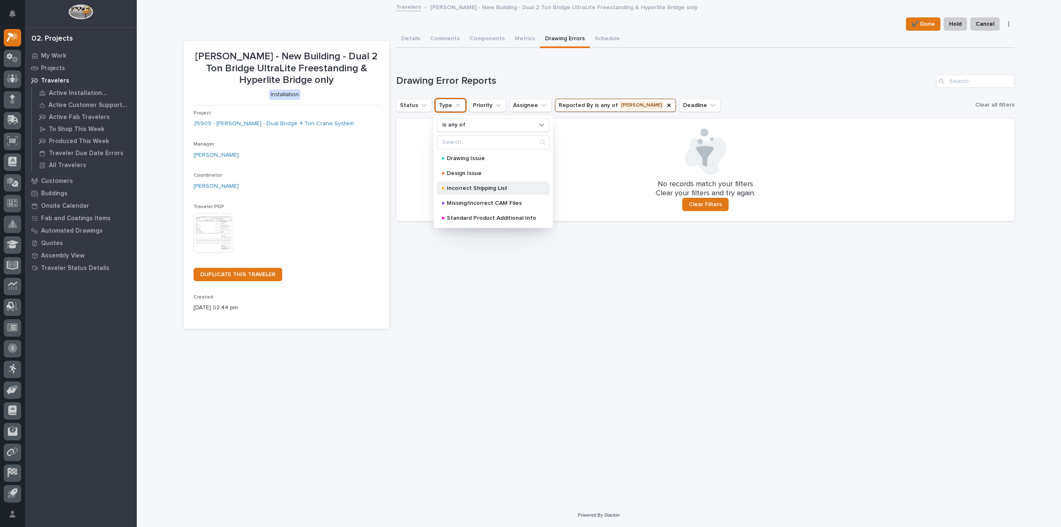
click at [461, 189] on p "Incorrect Shipping List" at bounding box center [492, 188] width 90 height 6
drag, startPoint x: 579, startPoint y: 162, endPoint x: 585, endPoint y: 135, distance: 28.2
click at [581, 160] on div at bounding box center [705, 152] width 599 height 46
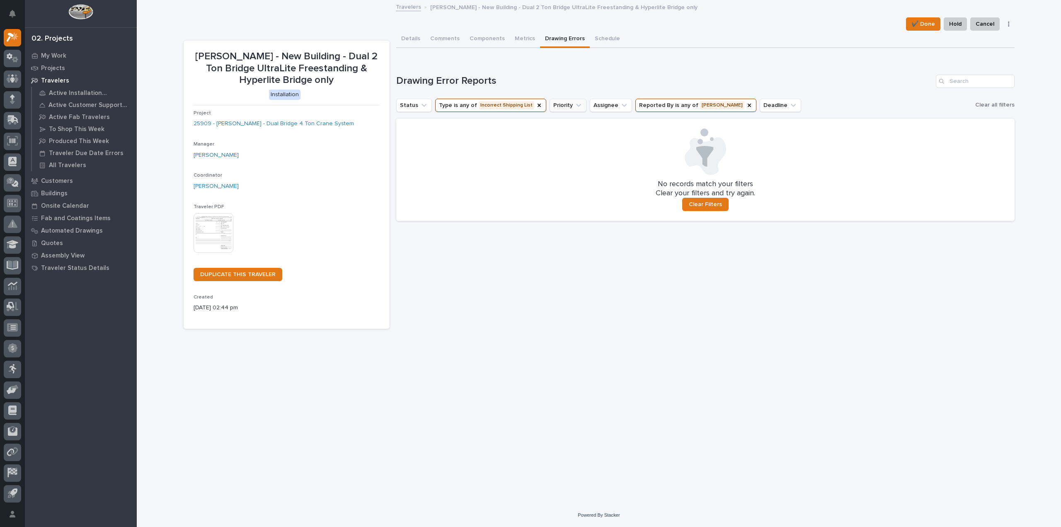
click at [566, 107] on button "Priority" at bounding box center [568, 105] width 37 height 13
click at [565, 174] on p "Normal" at bounding box center [597, 173] width 83 height 6
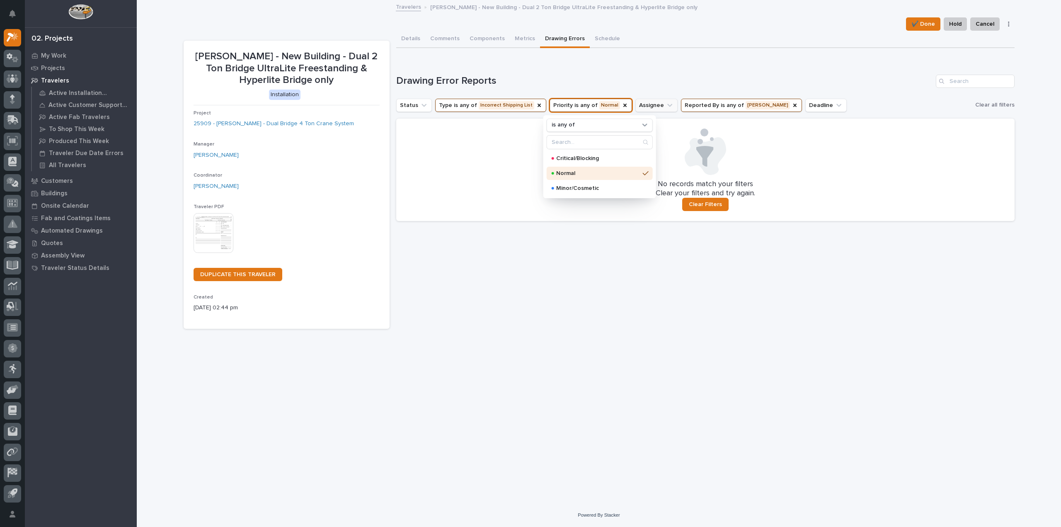
click at [649, 104] on button "Assignee" at bounding box center [657, 105] width 42 height 13
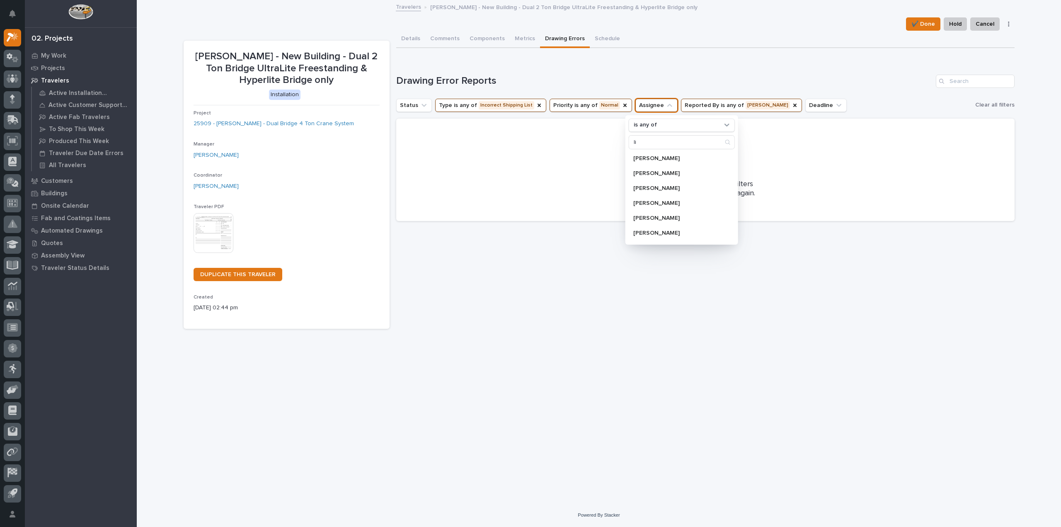
type input "l"
type input "yoder"
click at [673, 207] on div "Leighton Yoder" at bounding box center [682, 203] width 106 height 13
click at [404, 108] on button "Status" at bounding box center [414, 105] width 36 height 13
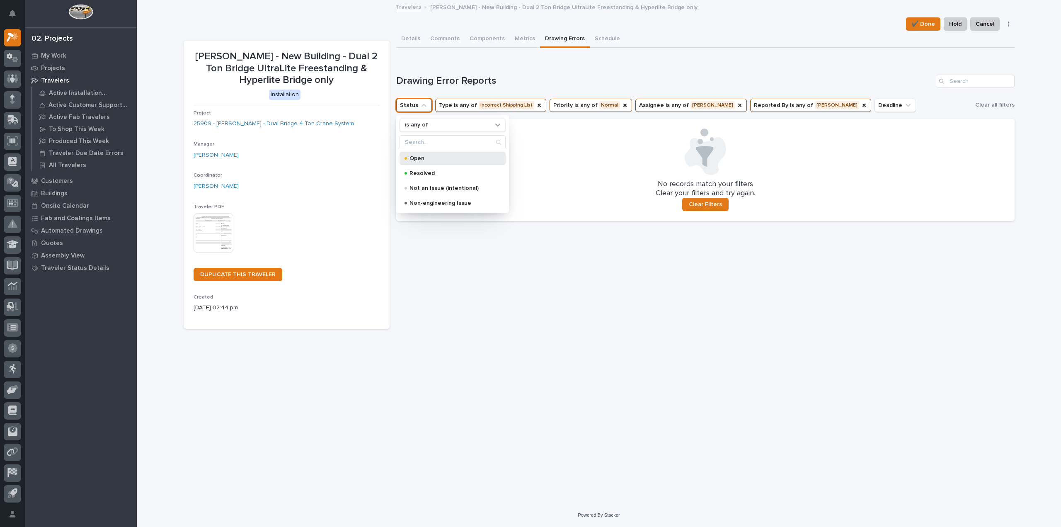
click at [421, 157] on p "Open" at bounding box center [451, 158] width 83 height 6
click at [653, 169] on div at bounding box center [705, 152] width 599 height 46
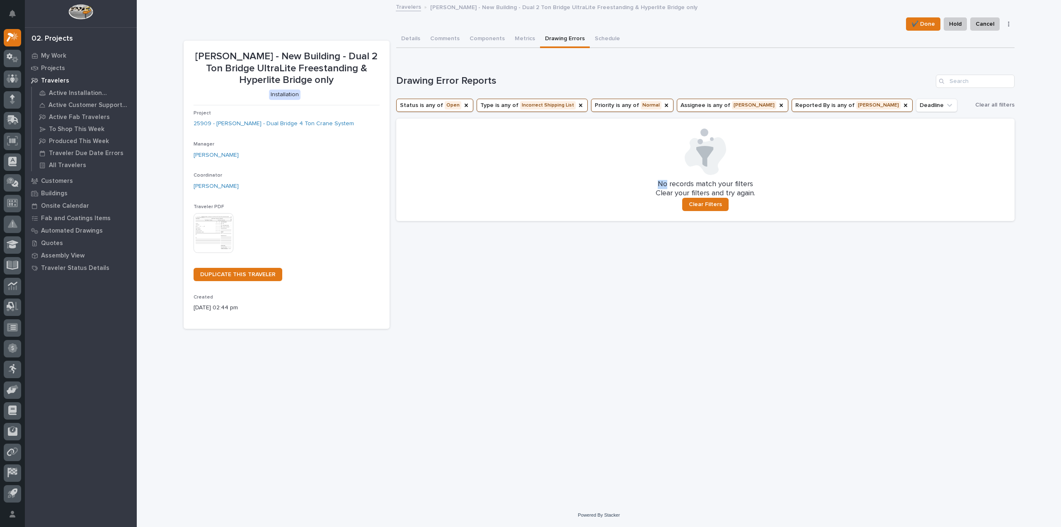
drag, startPoint x: 653, startPoint y: 169, endPoint x: 733, endPoint y: 164, distance: 80.6
click at [662, 165] on div at bounding box center [705, 152] width 599 height 46
drag, startPoint x: 733, startPoint y: 164, endPoint x: 848, endPoint y: 160, distance: 114.5
click at [750, 163] on div at bounding box center [705, 152] width 599 height 46
click at [916, 107] on button "Deadline" at bounding box center [936, 105] width 41 height 13
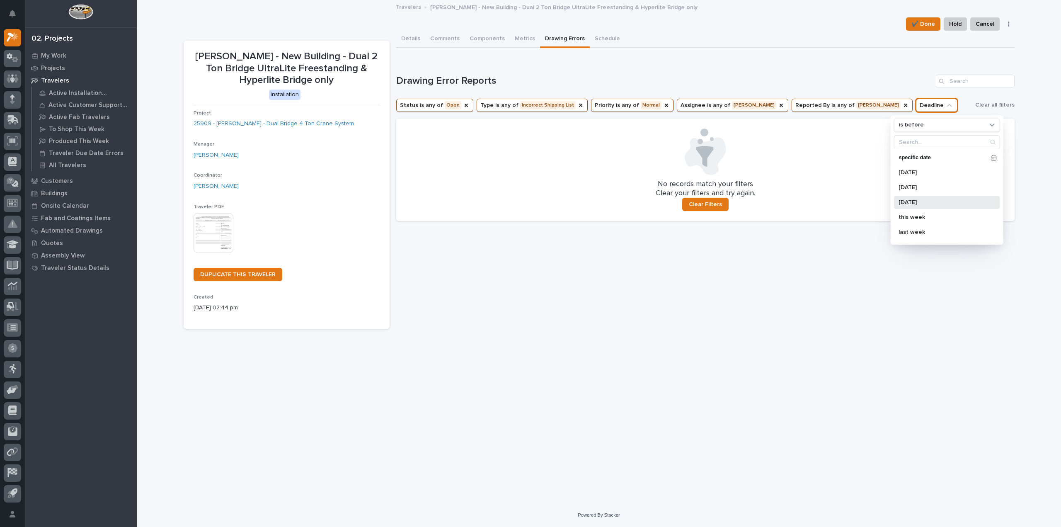
click at [912, 199] on p "tomorrow" at bounding box center [943, 202] width 88 height 6
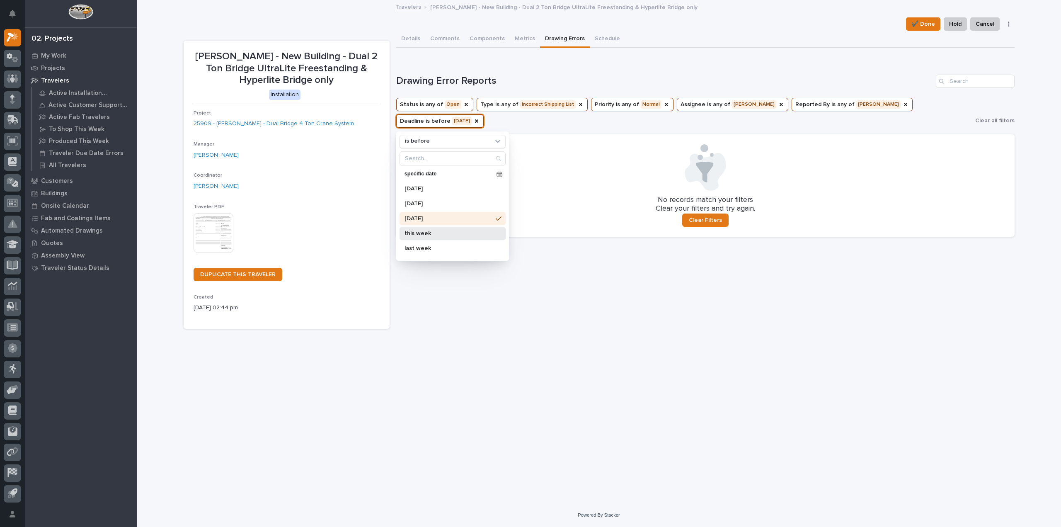
click at [421, 231] on p "this week" at bounding box center [449, 234] width 88 height 6
click at [637, 197] on p "No records match your filters" at bounding box center [705, 200] width 599 height 9
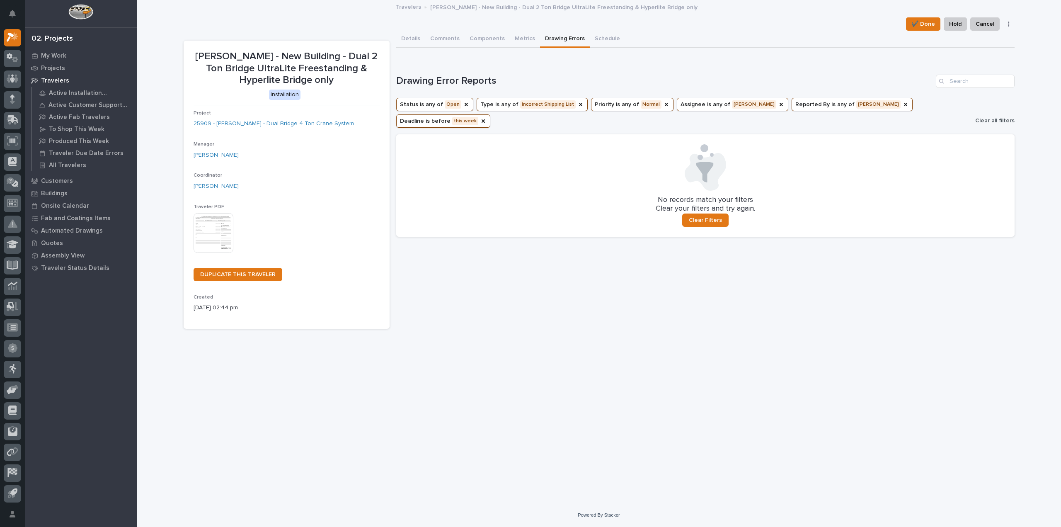
click at [1003, 119] on span "Clear all filters" at bounding box center [995, 120] width 39 height 7
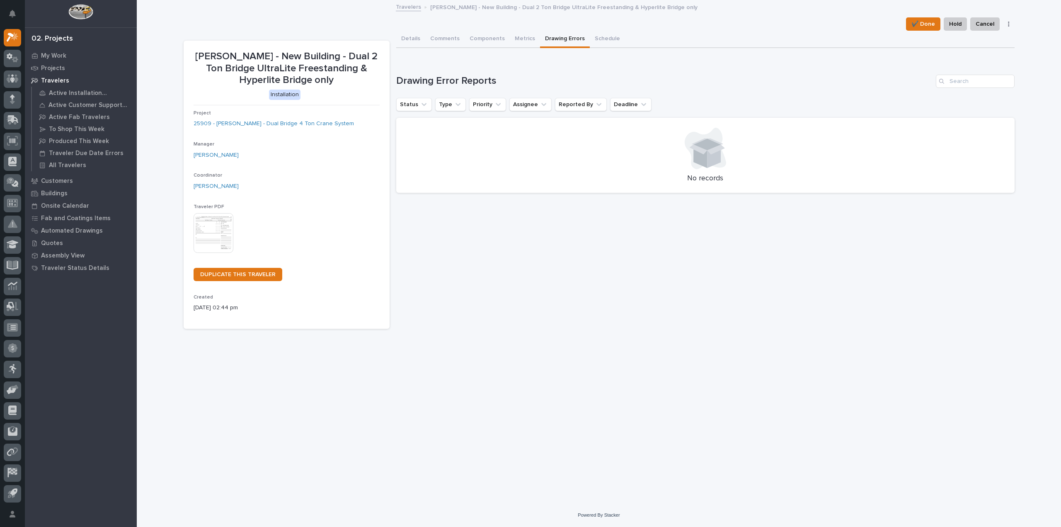
click at [1003, 119] on div "No records" at bounding box center [705, 155] width 619 height 75
click at [443, 36] on button "Comments" at bounding box center [444, 39] width 39 height 17
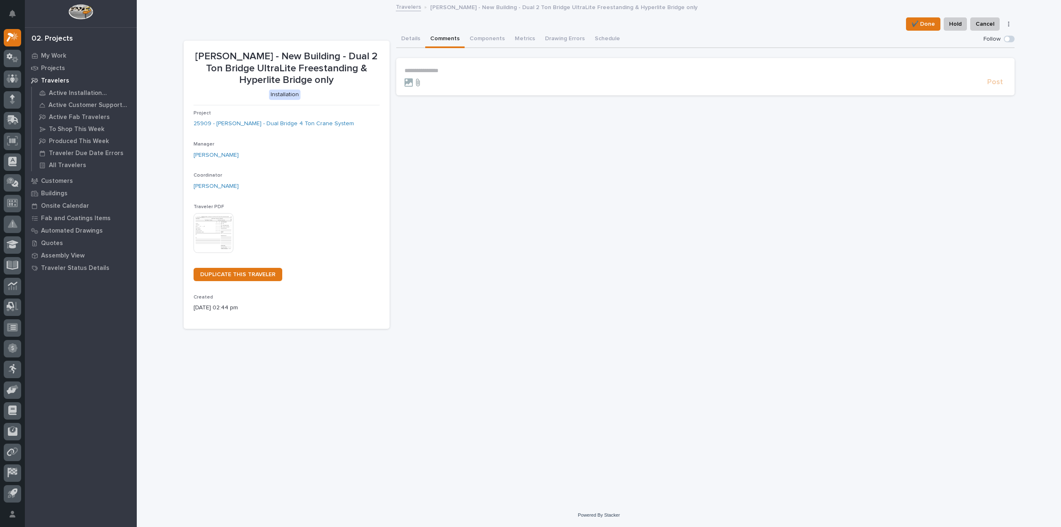
click at [418, 83] on icon at bounding box center [418, 81] width 4 height 7
click at [413, 78] on input "file" at bounding box center [413, 78] width 0 height 0
click at [434, 59] on section "**********" at bounding box center [705, 76] width 619 height 37
click at [428, 64] on section "**********" at bounding box center [705, 76] width 619 height 37
click at [426, 70] on p "**********" at bounding box center [706, 70] width 602 height 7
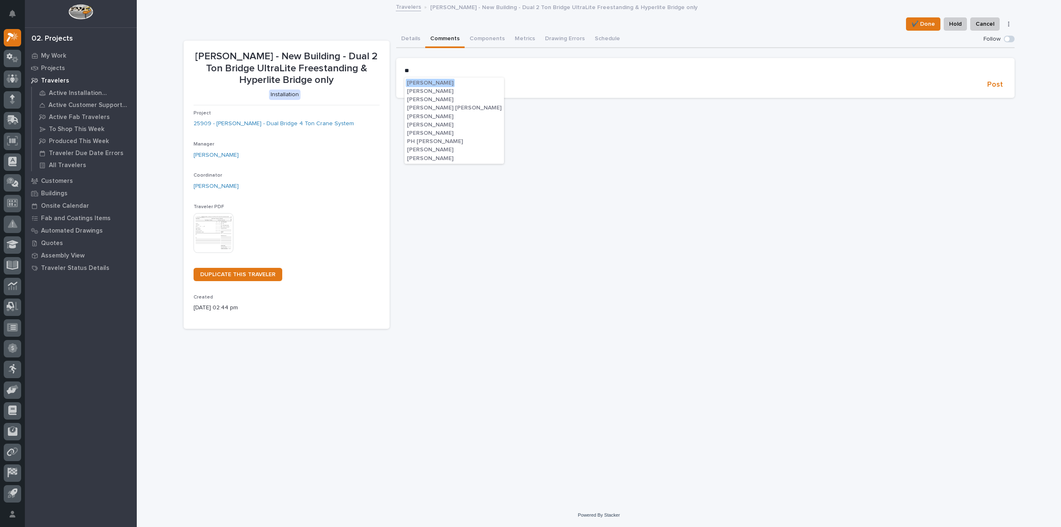
click at [428, 155] on span "Leighton Yoder" at bounding box center [430, 158] width 46 height 6
click at [452, 72] on p "**********" at bounding box center [706, 71] width 602 height 8
click at [532, 70] on span "**********" at bounding box center [530, 71] width 167 height 6
click at [1001, 85] on span "Post" at bounding box center [996, 86] width 16 height 10
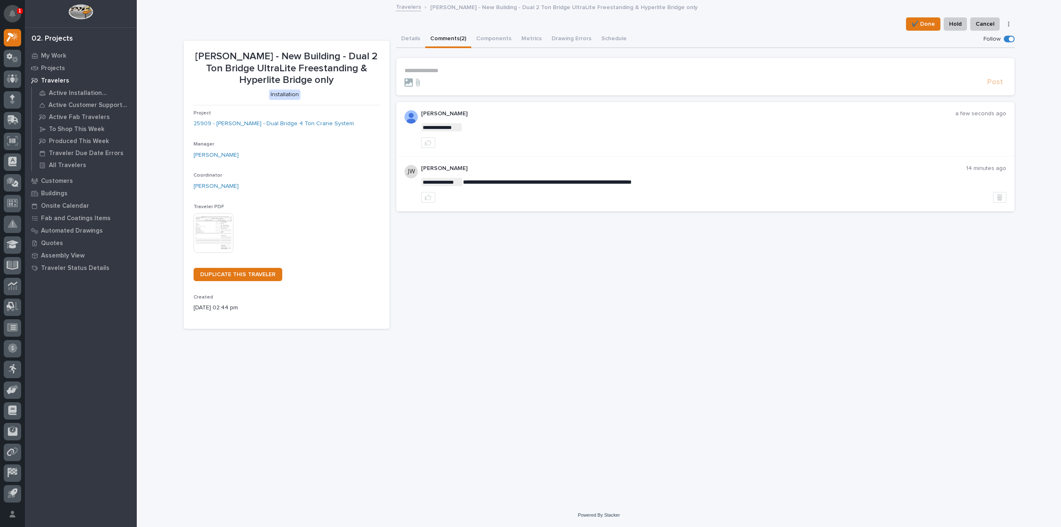
click at [13, 10] on icon "Notifications" at bounding box center [12, 13] width 7 height 7
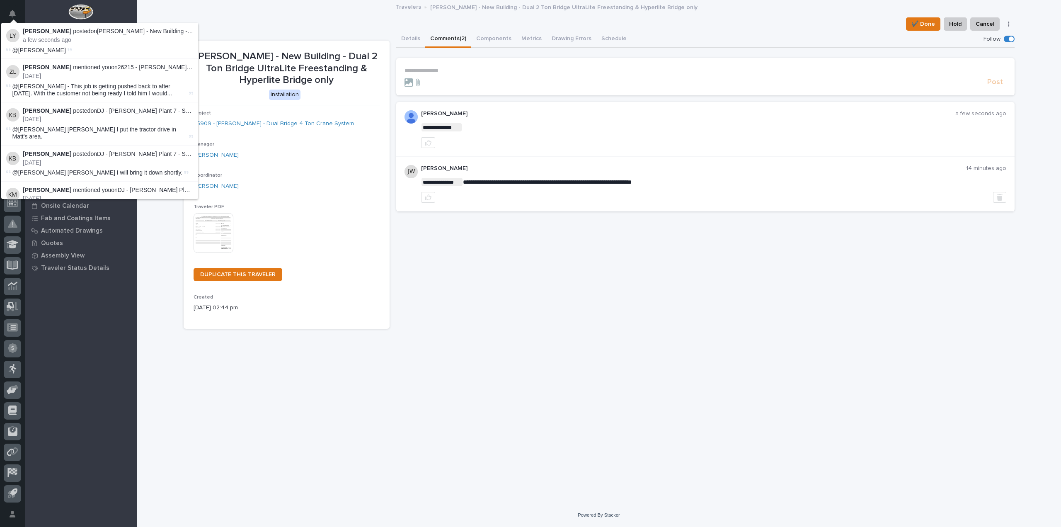
click at [55, 31] on strong "Leighton Yoder" at bounding box center [47, 31] width 49 height 7
click at [53, 51] on span "@Spenser Yoder" at bounding box center [38, 50] width 53 height 7
drag, startPoint x: 628, startPoint y: 143, endPoint x: 606, endPoint y: 138, distance: 22.1
click at [627, 143] on div at bounding box center [713, 142] width 585 height 11
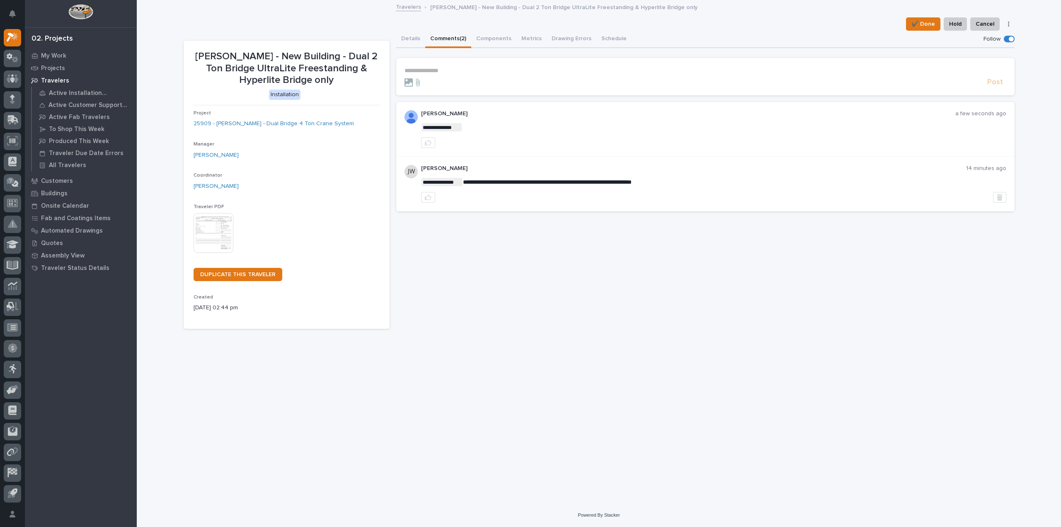
click at [442, 115] on p "Leighton Yoder" at bounding box center [688, 113] width 534 height 7
